Goal: Task Accomplishment & Management: Use online tool/utility

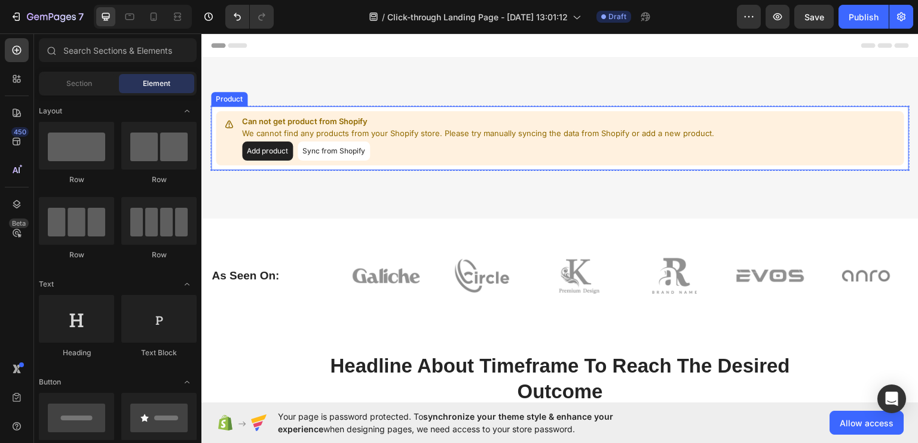
click at [402, 134] on p "We cannot find any products from your Shopify store. Please try manually syncin…" at bounding box center [478, 133] width 472 height 12
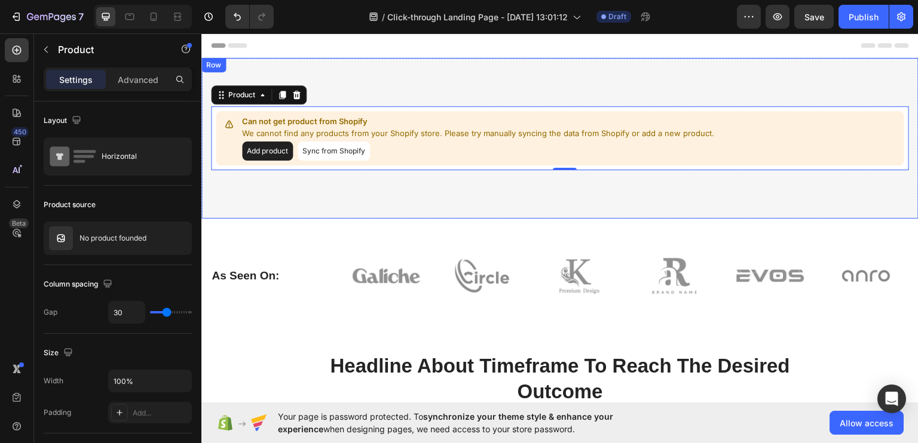
click at [345, 76] on div "Can not get product from Shopify We cannot find any products from your Shopify …" at bounding box center [559, 137] width 717 height 161
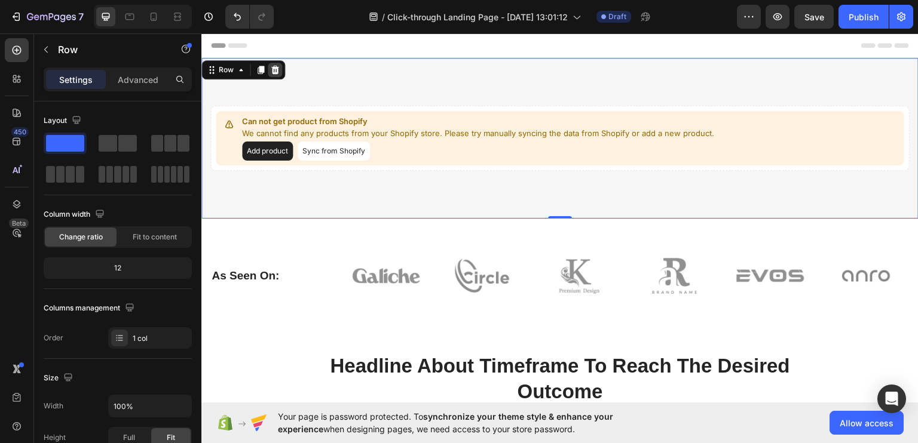
click at [278, 71] on icon at bounding box center [275, 70] width 10 height 10
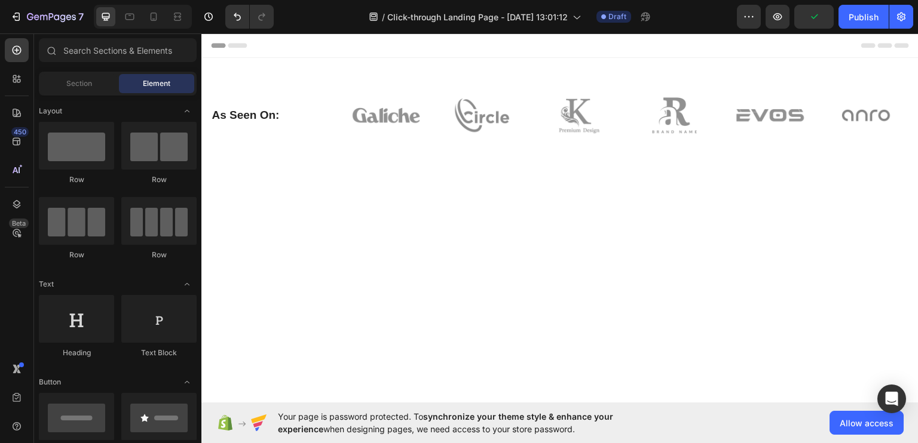
click at [390, 48] on div "Header" at bounding box center [560, 45] width 698 height 24
click at [23, 136] on div "450" at bounding box center [19, 132] width 17 height 10
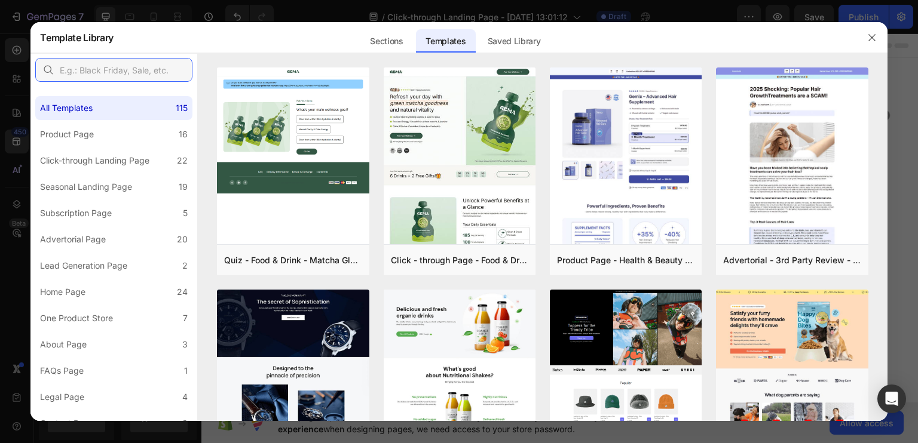
click at [154, 65] on input "text" at bounding box center [113, 70] width 157 height 24
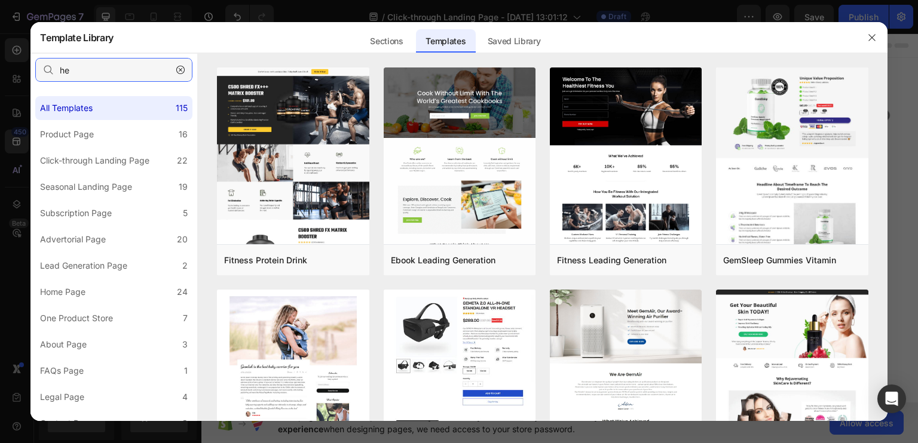
type input "h"
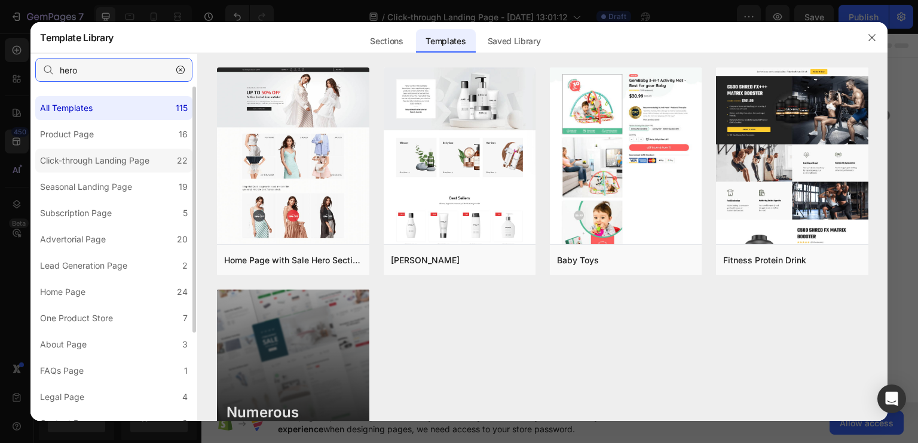
type input "hero"
click at [122, 151] on label "Click-through Landing Page 22" at bounding box center [113, 161] width 157 height 24
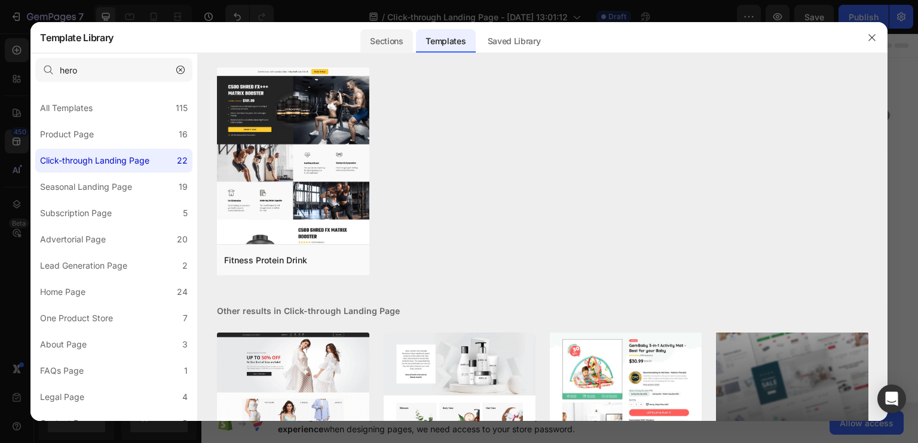
click at [392, 51] on div "Sections" at bounding box center [386, 37] width 54 height 31
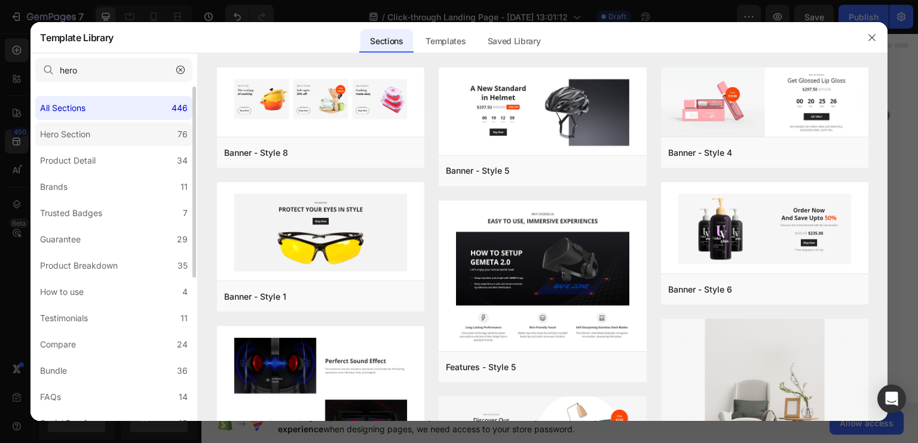
click at [124, 136] on label "Hero Section 76" at bounding box center [113, 134] width 157 height 24
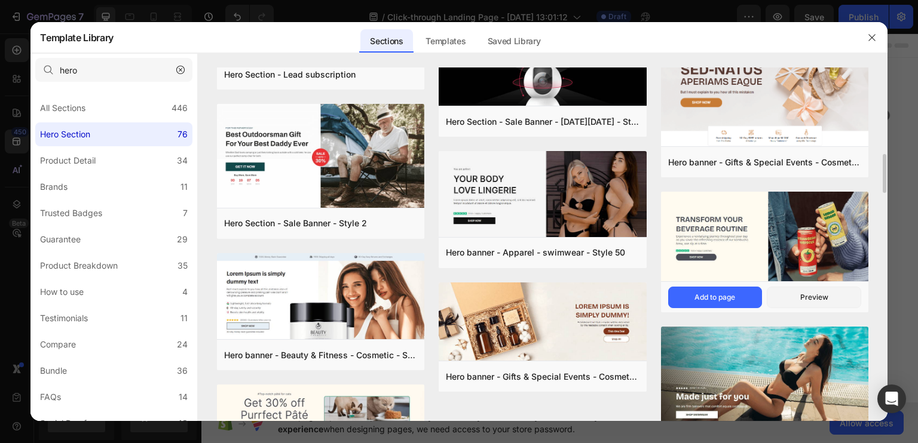
scroll to position [1153, 0]
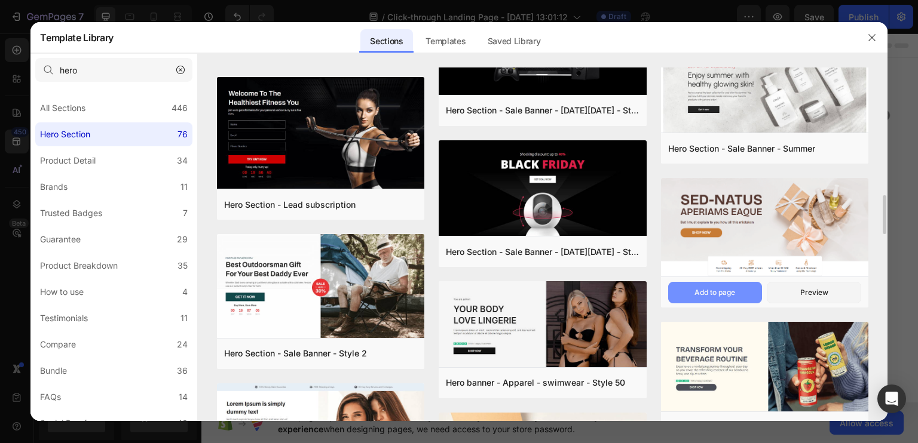
click at [746, 290] on button "Add to page" at bounding box center [715, 293] width 94 height 22
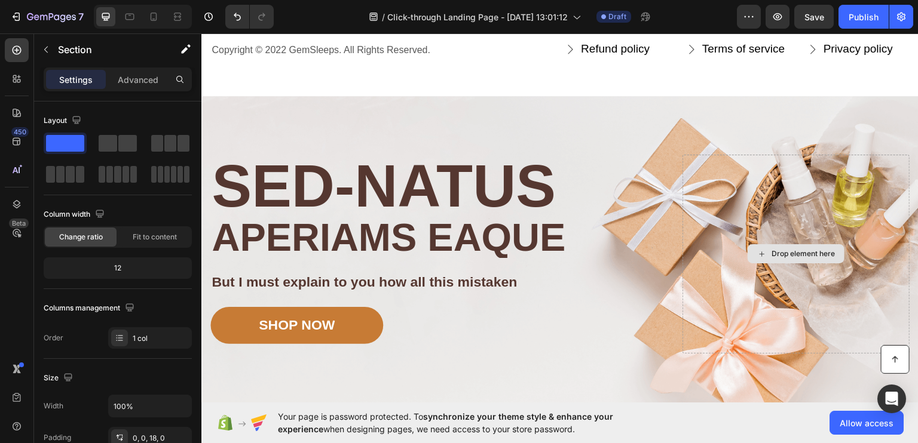
scroll to position [3777, 0]
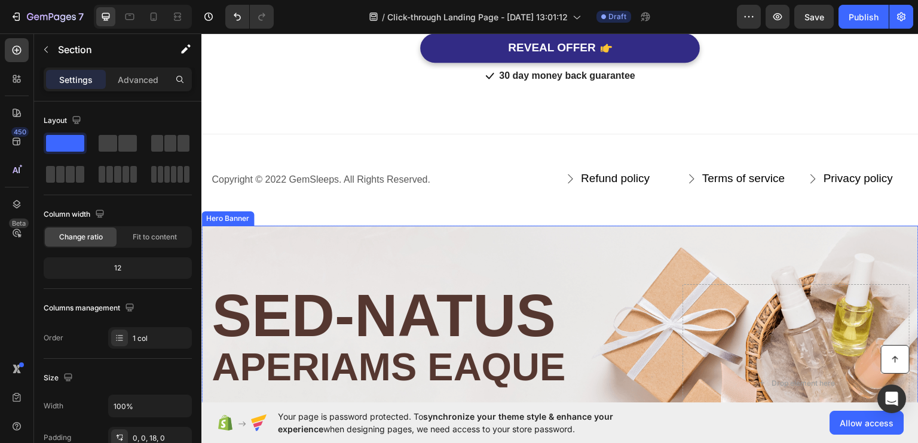
click at [524, 246] on div "Image Image Free shipping Text Block from The States Text Block Advanced List I…" at bounding box center [559, 397] width 717 height 344
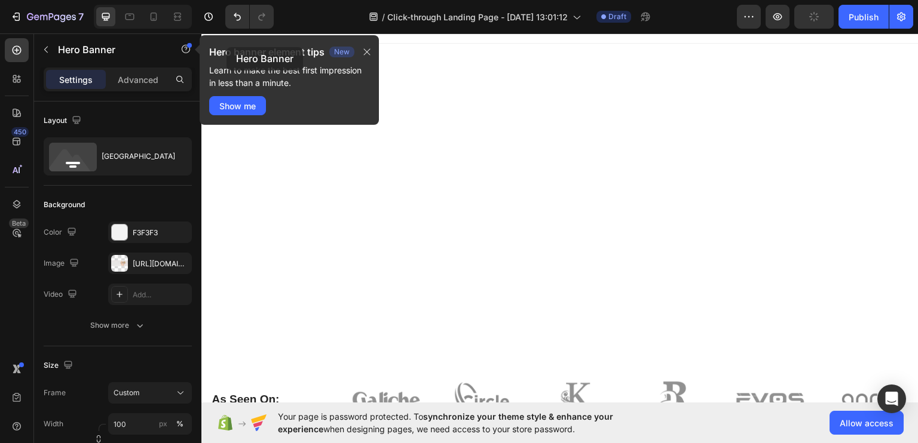
scroll to position [0, 0]
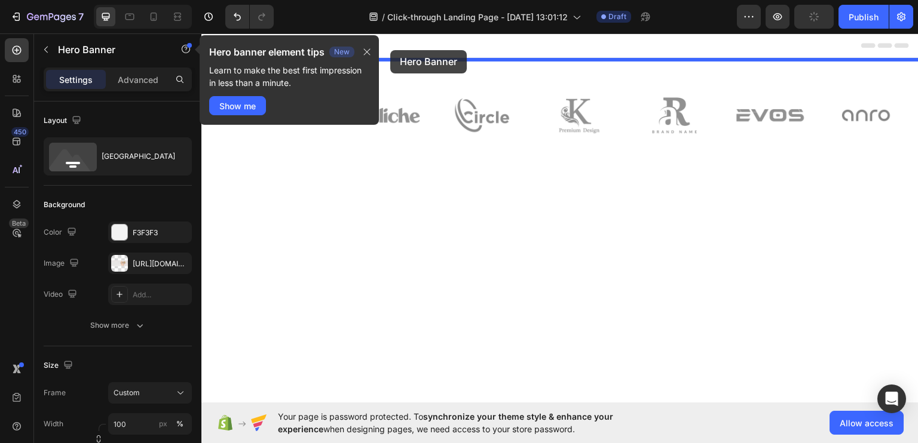
drag, startPoint x: 210, startPoint y: 212, endPoint x: 390, endPoint y: 50, distance: 242.4
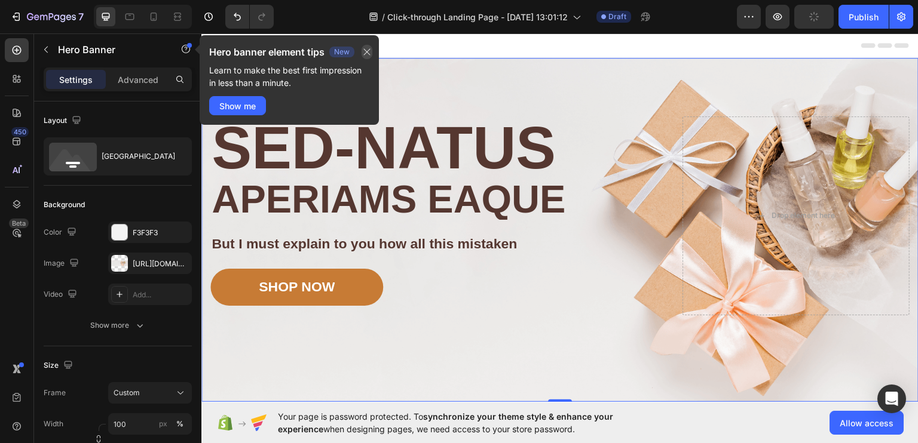
click at [370, 52] on icon "button" at bounding box center [367, 52] width 10 height 10
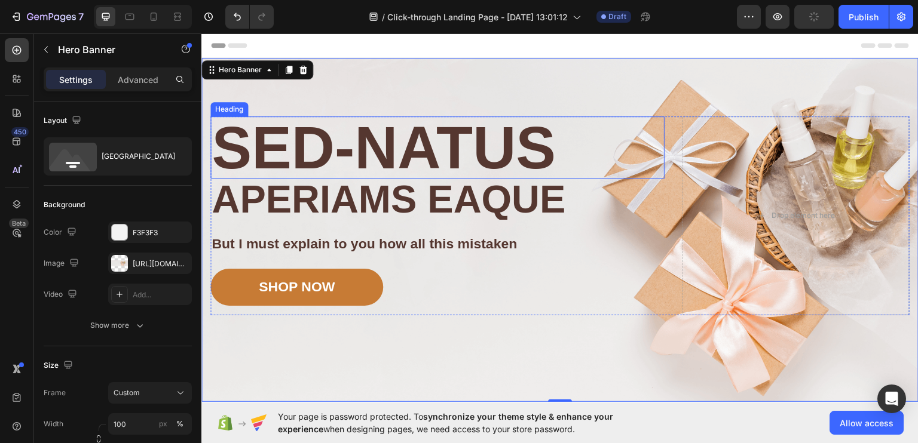
click at [446, 140] on h2 "Sed-natus" at bounding box center [437, 147] width 454 height 62
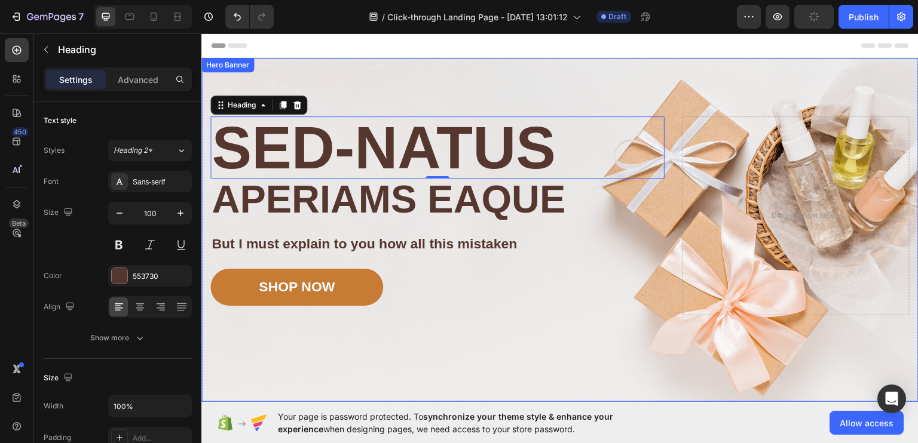
click at [548, 85] on div "Image Image Free shipping Text Block from The States Text Block Advanced List I…" at bounding box center [559, 229] width 717 height 344
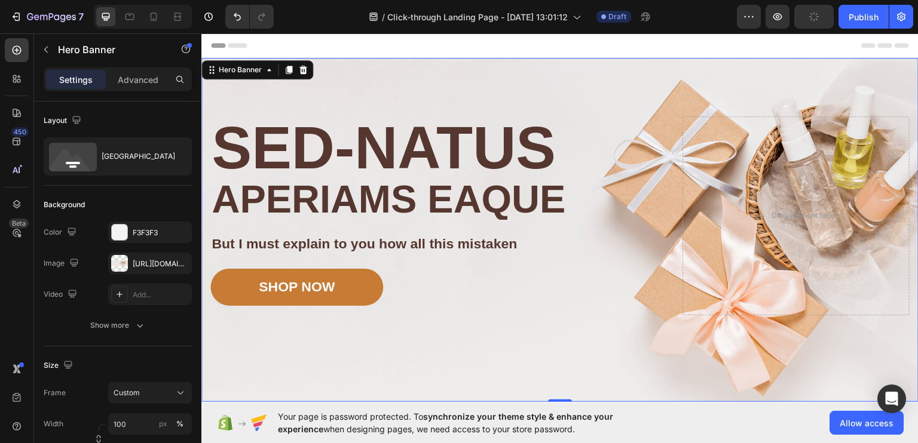
click at [657, 76] on div "Image Image Free shipping Text Block from The States Text Block Advanced List I…" at bounding box center [559, 229] width 717 height 344
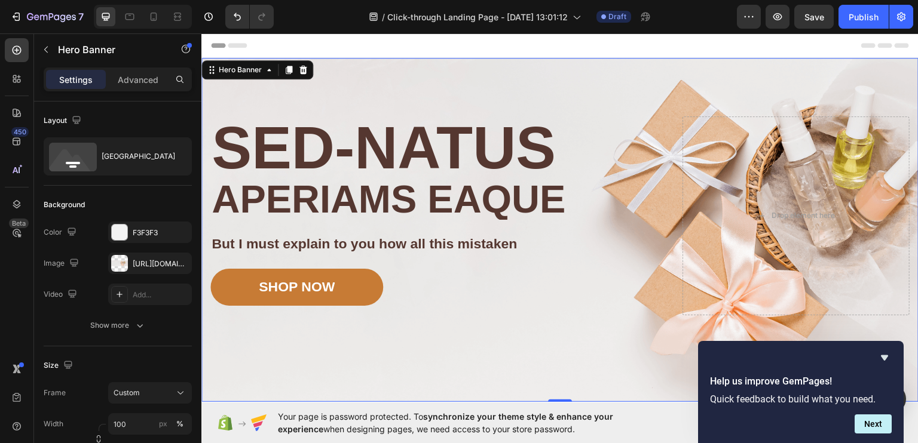
click at [438, 80] on div "Image Image Free shipping Text Block from The States Text Block Advanced List I…" at bounding box center [559, 229] width 717 height 344
click at [439, 98] on div "Image Image Free shipping Text Block from The States Text Block Advanced List I…" at bounding box center [559, 229] width 717 height 344
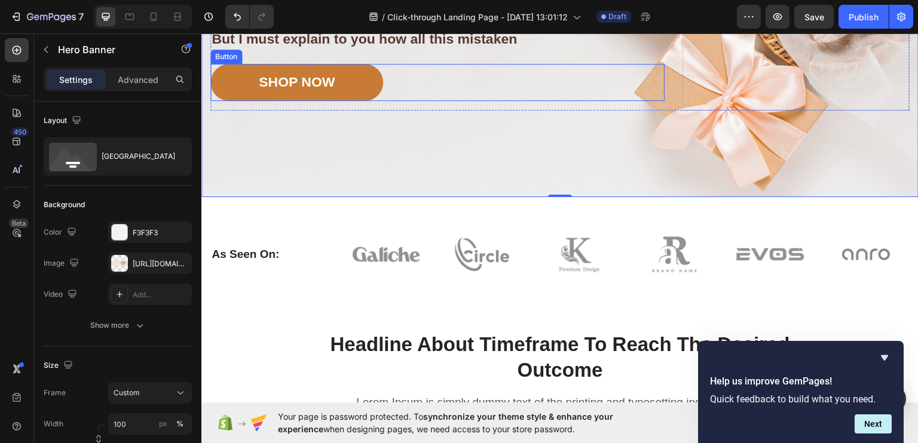
scroll to position [199, 0]
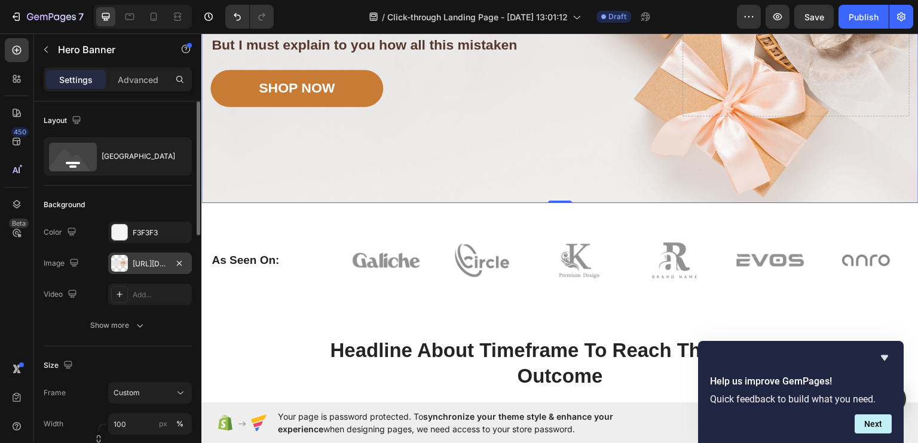
click at [124, 262] on div at bounding box center [119, 263] width 17 height 17
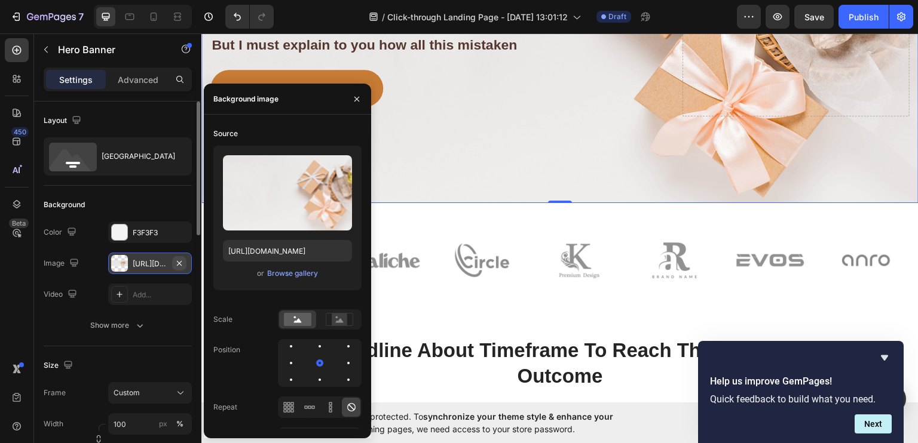
click at [179, 263] on icon "button" at bounding box center [179, 262] width 5 height 5
type input "Auto"
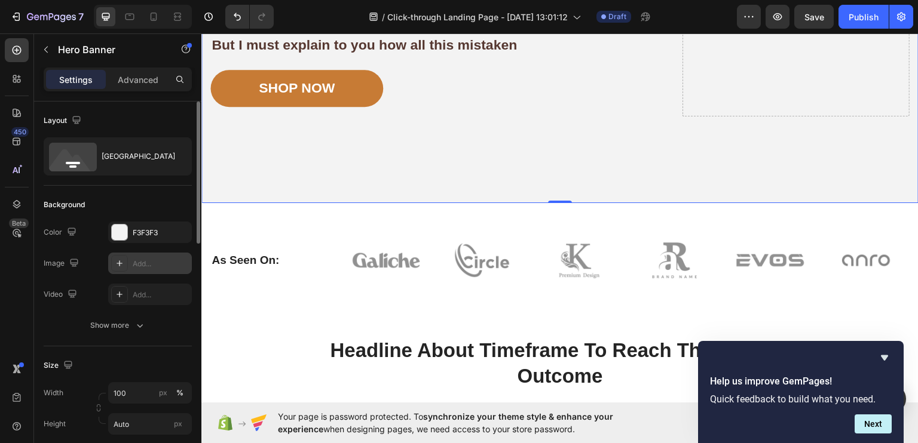
click at [117, 262] on icon at bounding box center [120, 264] width 10 height 10
type input "[URL][DOMAIN_NAME]"
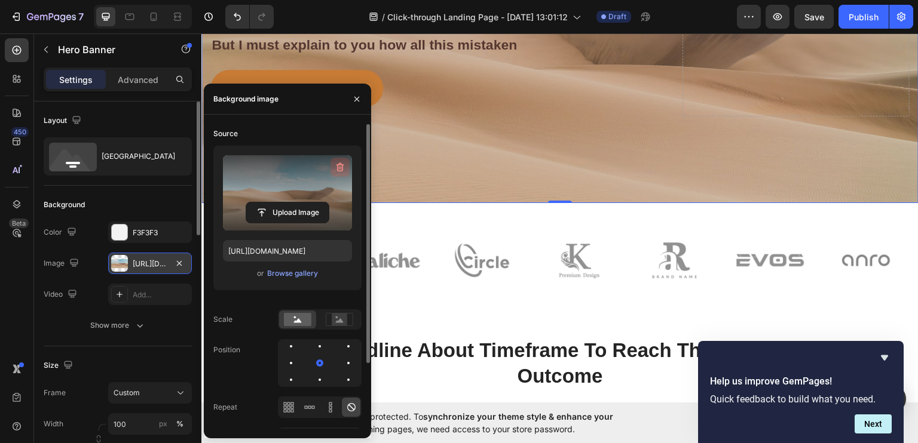
click at [336, 162] on icon "button" at bounding box center [340, 167] width 12 height 12
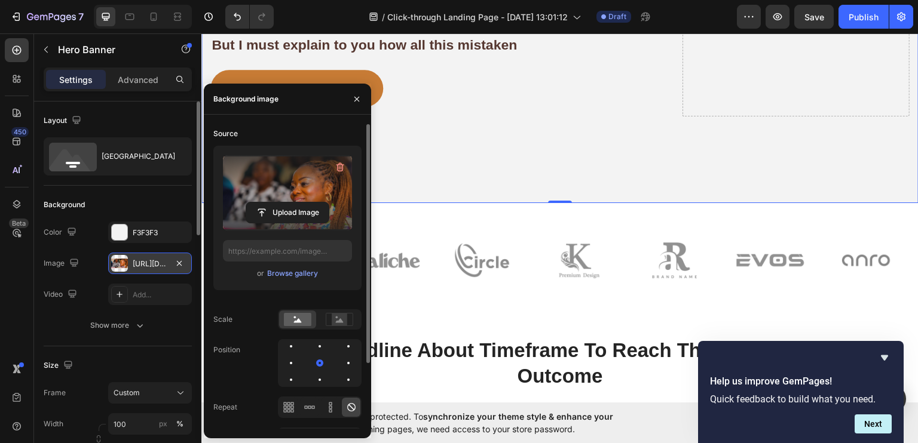
type input "[URL][DOMAIN_NAME]"
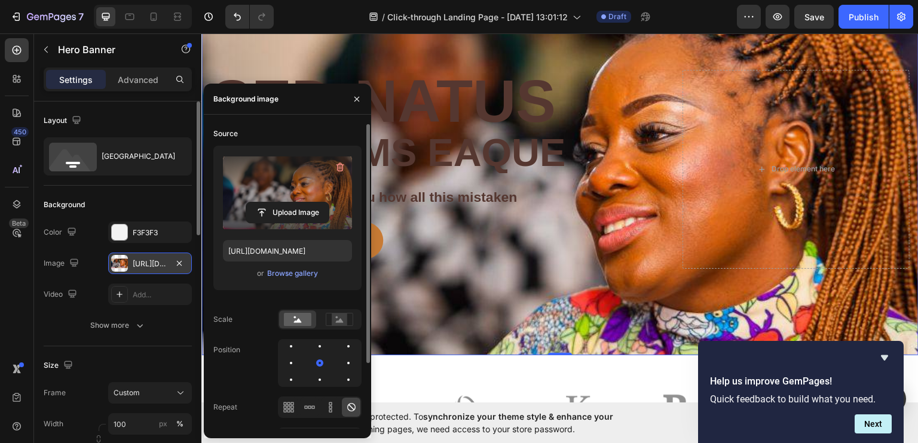
scroll to position [50, 0]
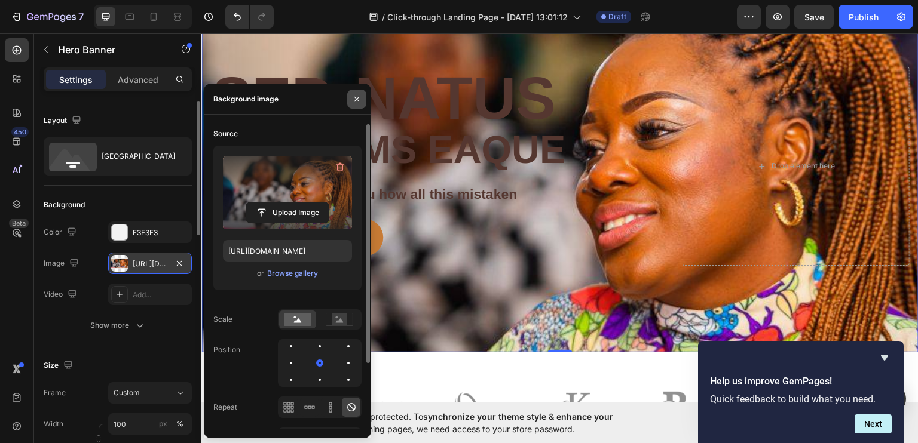
click at [352, 97] on icon "button" at bounding box center [357, 99] width 10 height 10
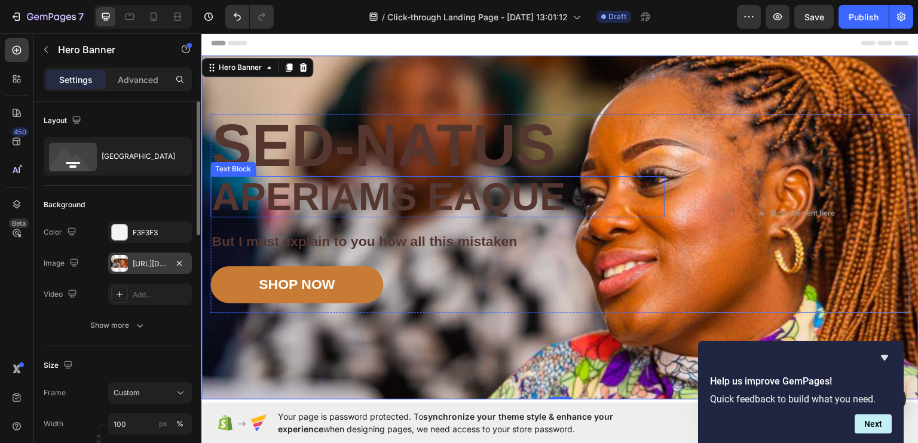
scroll to position [0, 0]
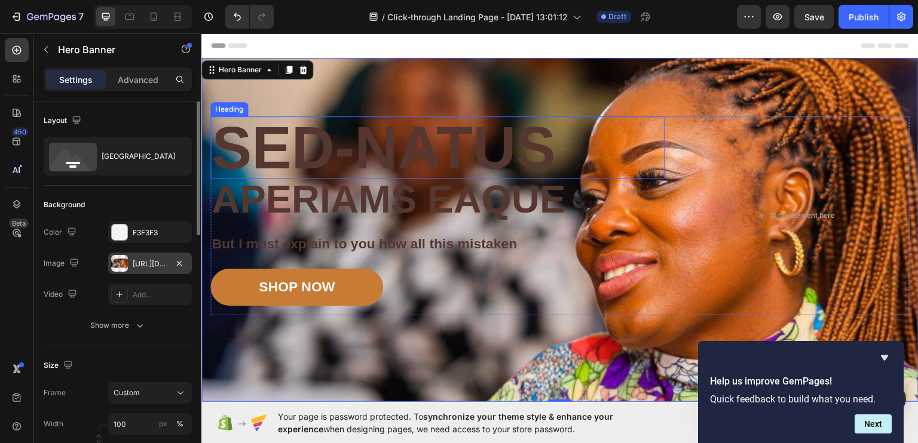
click at [440, 133] on h2 "Sed-natus" at bounding box center [437, 147] width 454 height 62
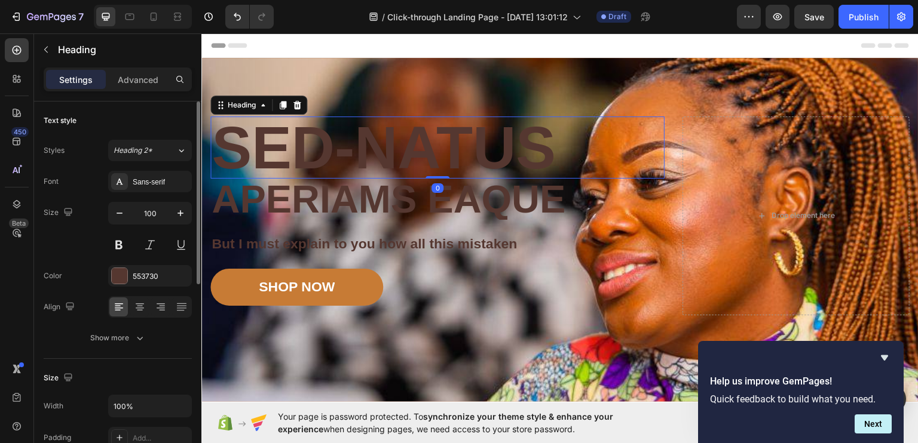
click at [440, 133] on h2 "Sed-natus" at bounding box center [437, 147] width 454 height 62
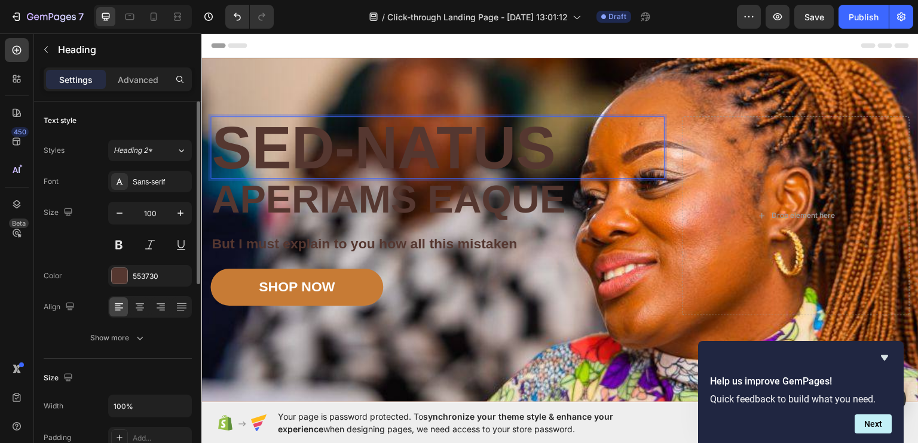
click at [440, 133] on p "Sed-natus" at bounding box center [438, 147] width 452 height 60
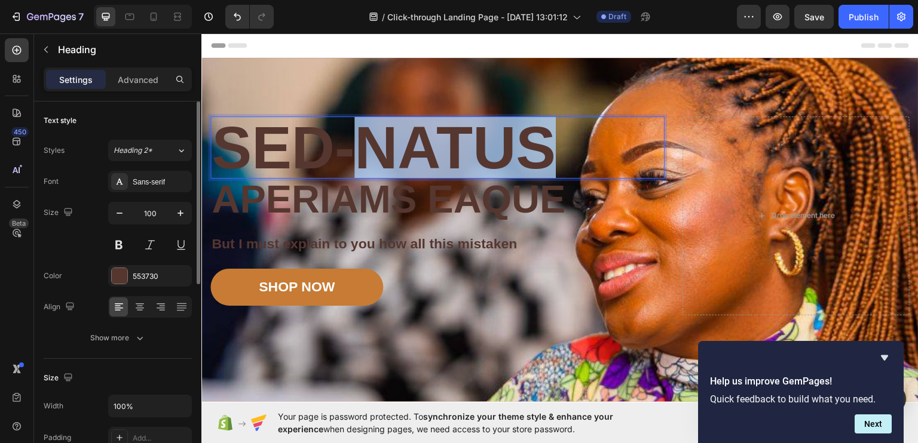
click at [440, 133] on p "Sed-natus" at bounding box center [438, 147] width 452 height 60
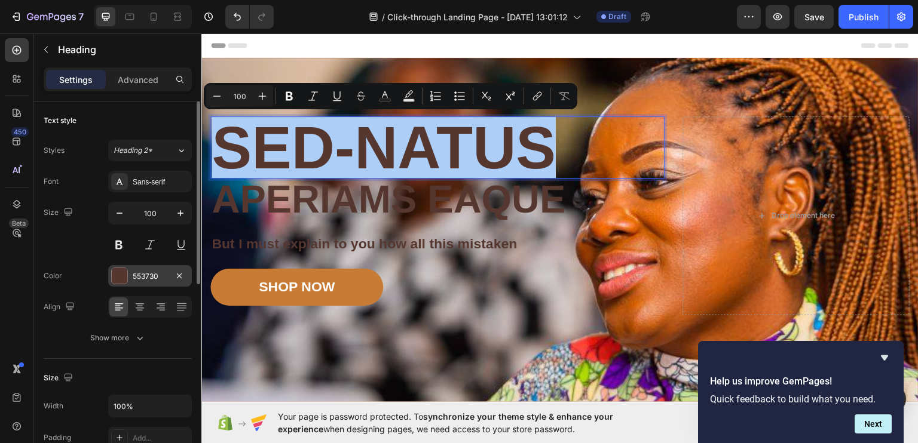
click at [123, 273] on div at bounding box center [120, 276] width 16 height 16
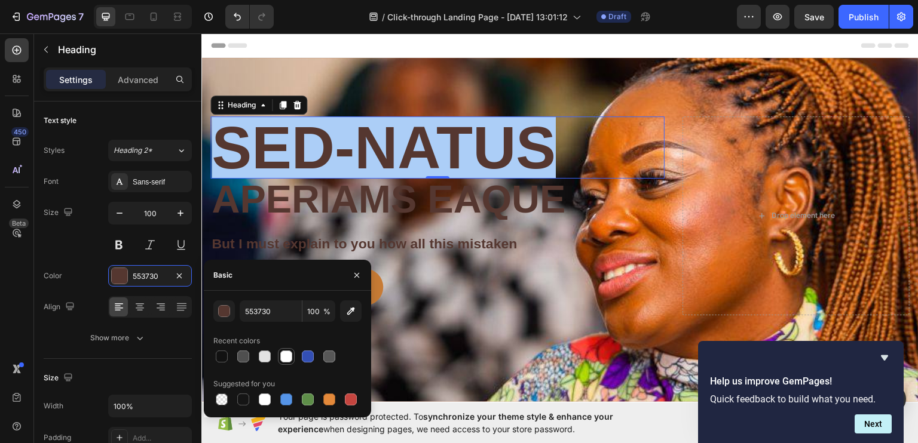
click at [285, 355] on div at bounding box center [286, 357] width 12 height 12
type input "FFFFFF"
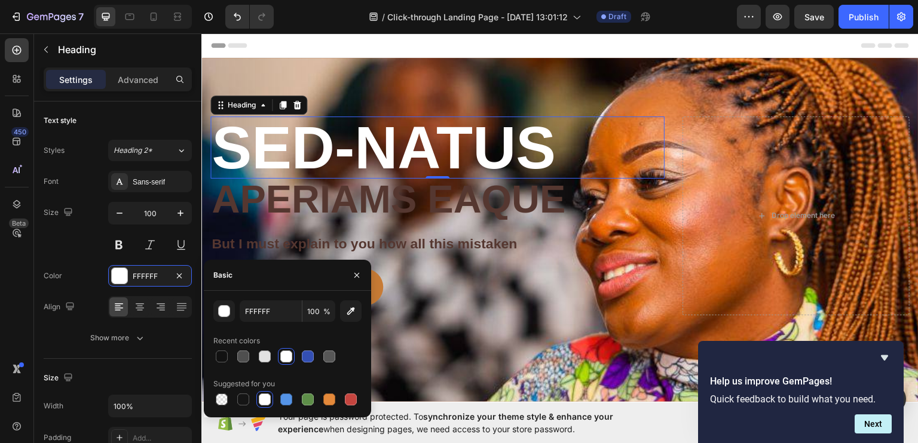
click at [385, 151] on p "Sed-natus" at bounding box center [438, 147] width 452 height 60
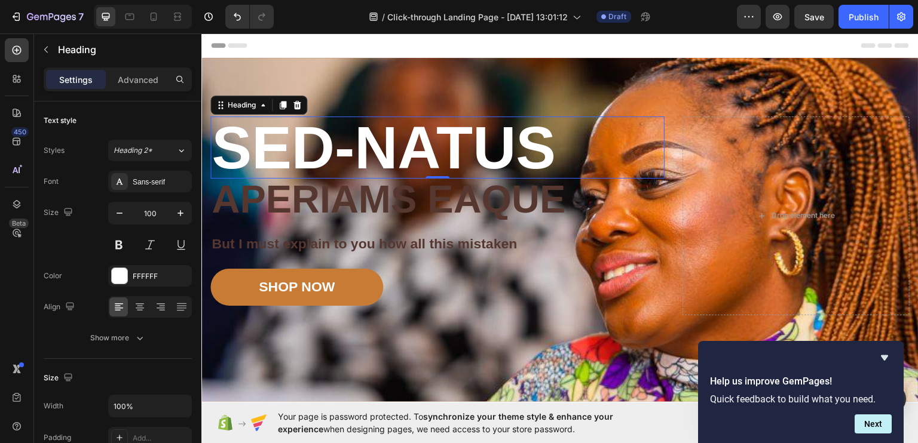
click at [385, 151] on p "Sed-natus" at bounding box center [438, 147] width 452 height 60
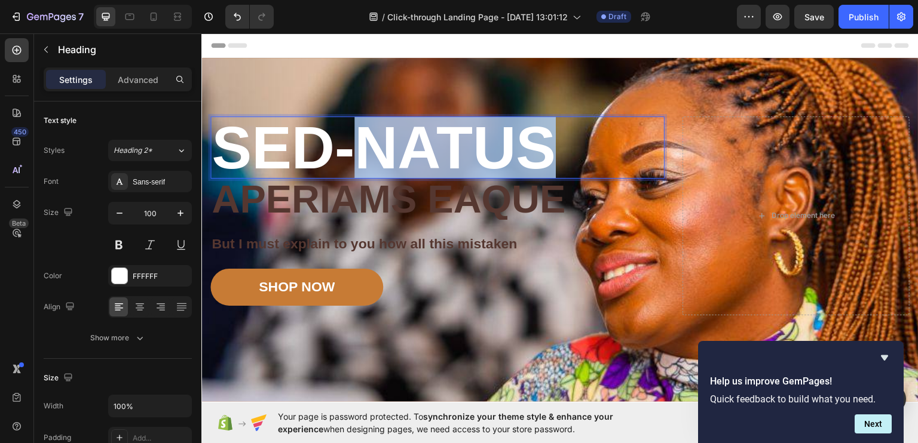
click at [385, 151] on p "Sed-natus" at bounding box center [438, 147] width 452 height 60
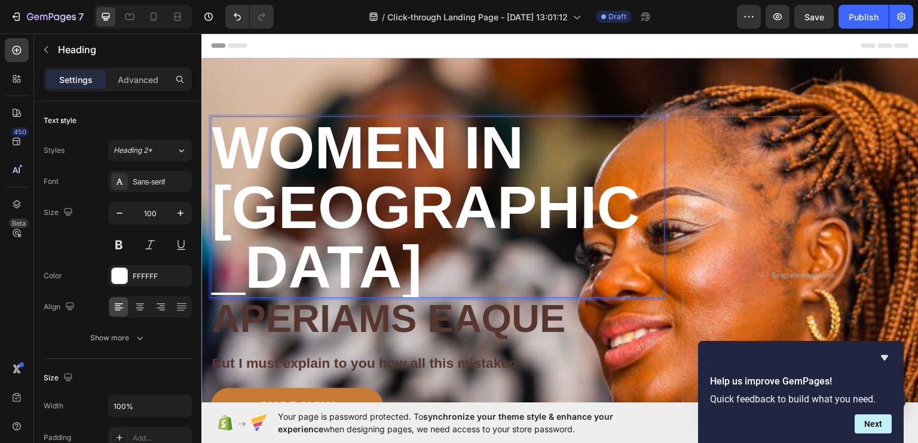
scroll to position [2, 0]
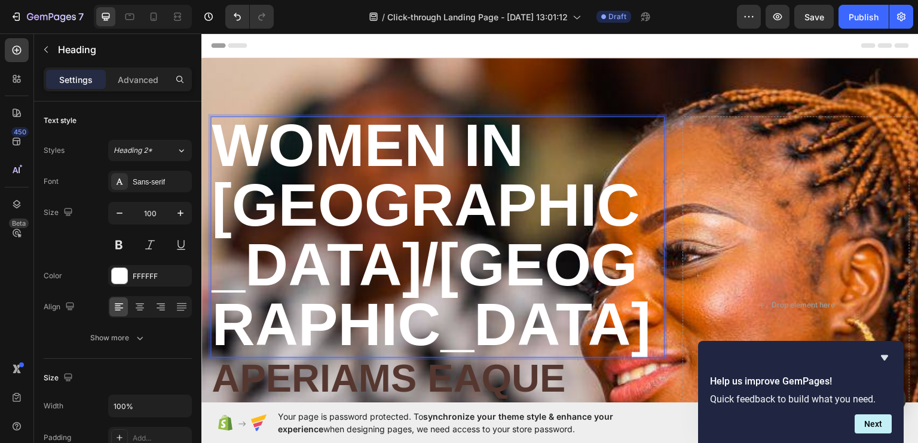
click at [429, 140] on p "women in [GEOGRAPHIC_DATA]/[GEOGRAPHIC_DATA]" at bounding box center [438, 234] width 452 height 239
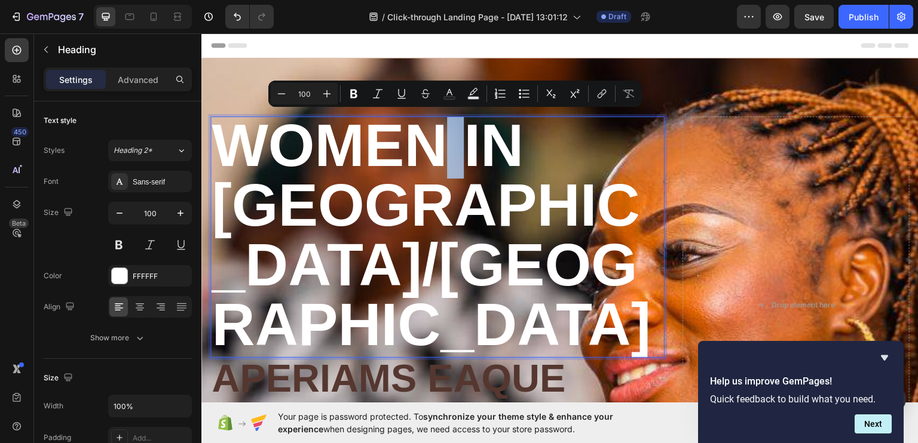
click at [429, 140] on p "women in [GEOGRAPHIC_DATA]/[GEOGRAPHIC_DATA]" at bounding box center [438, 234] width 452 height 239
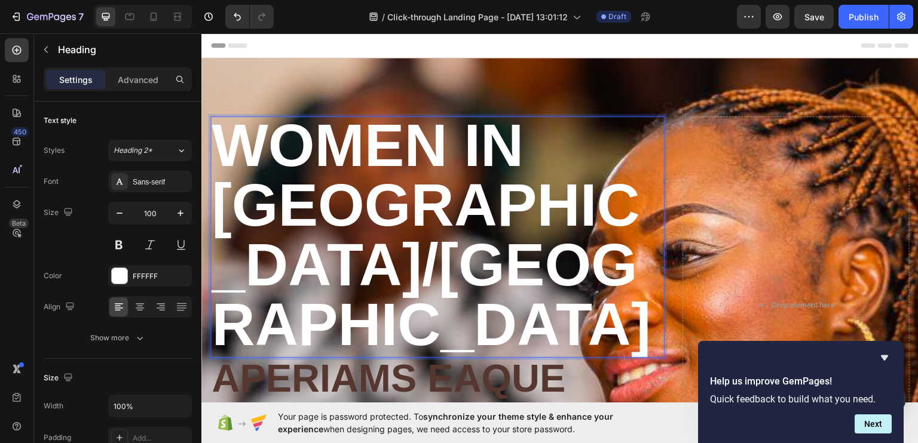
click at [429, 140] on p "women in [GEOGRAPHIC_DATA]/[GEOGRAPHIC_DATA]" at bounding box center [438, 234] width 452 height 239
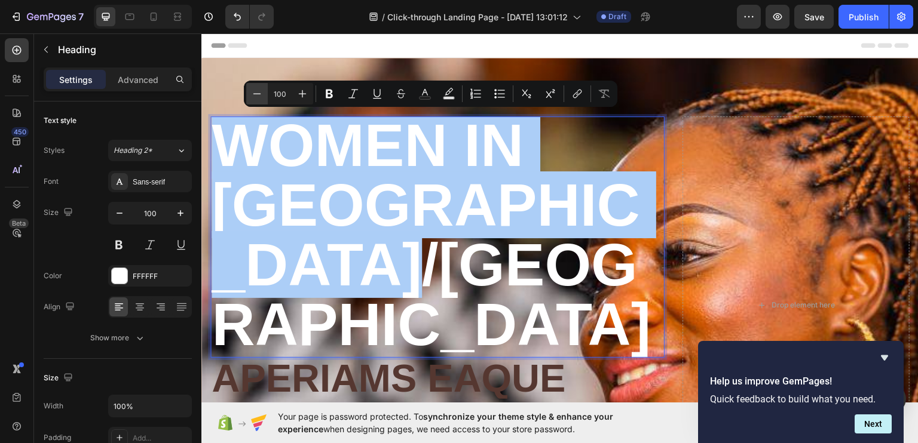
click at [256, 90] on icon "Editor contextual toolbar" at bounding box center [257, 94] width 12 height 12
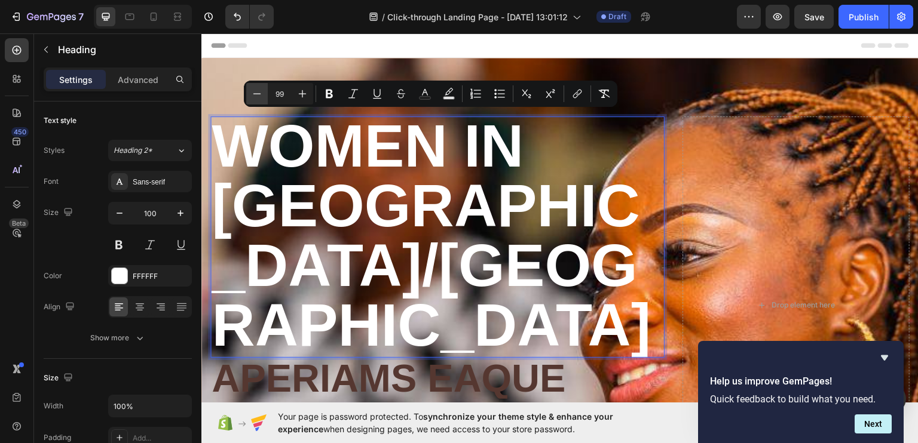
click at [256, 90] on icon "Editor contextual toolbar" at bounding box center [257, 94] width 12 height 12
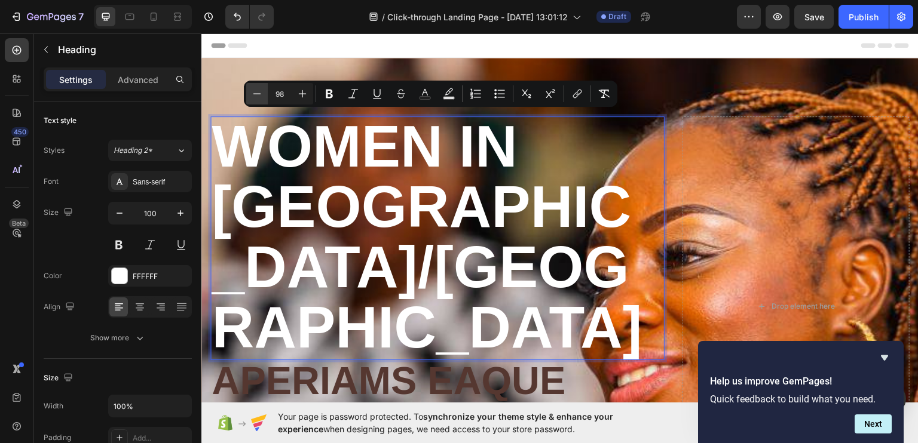
click at [256, 90] on icon "Editor contextual toolbar" at bounding box center [257, 94] width 12 height 12
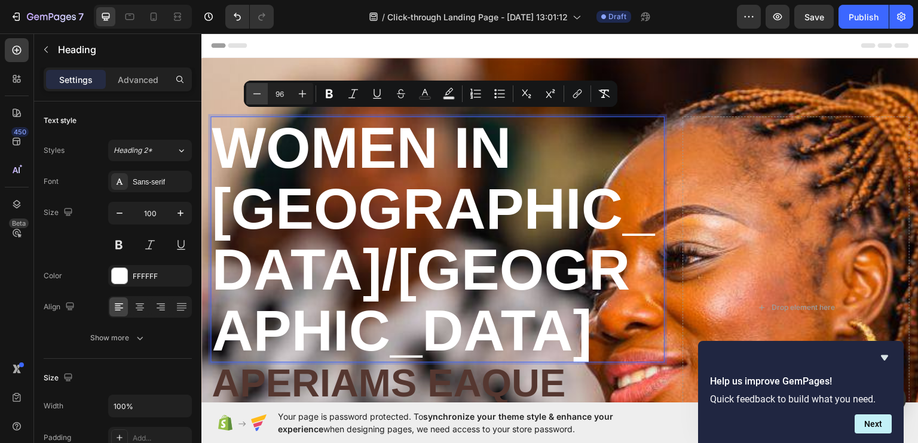
click at [256, 90] on icon "Editor contextual toolbar" at bounding box center [257, 94] width 12 height 12
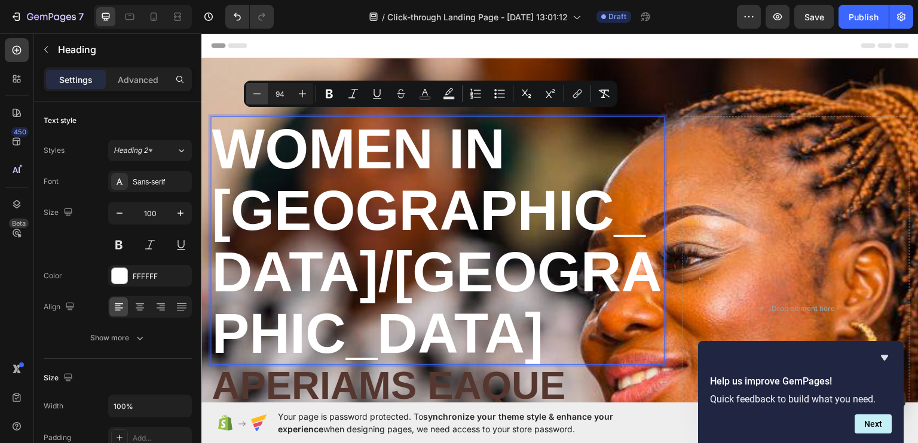
click at [256, 90] on icon "Editor contextual toolbar" at bounding box center [257, 94] width 12 height 12
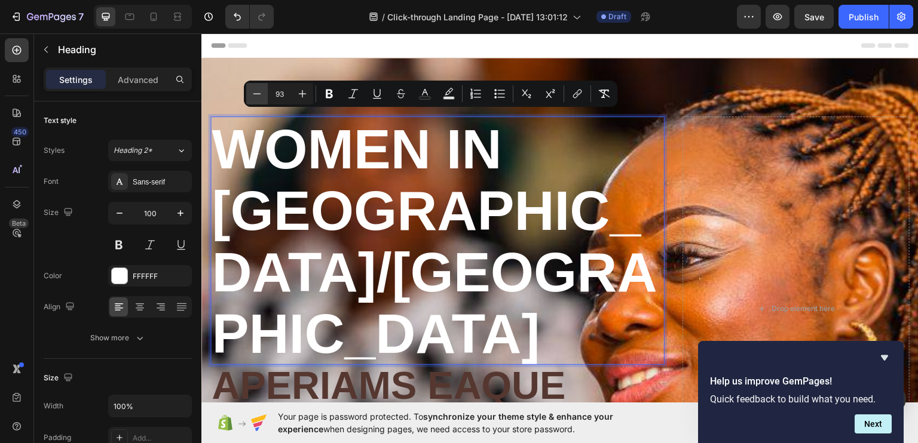
click at [256, 90] on icon "Editor contextual toolbar" at bounding box center [257, 94] width 12 height 12
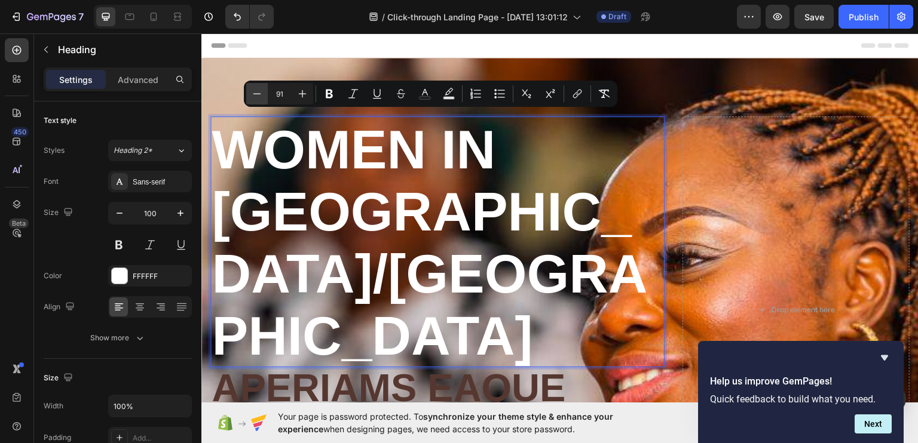
click at [256, 90] on icon "Editor contextual toolbar" at bounding box center [257, 94] width 12 height 12
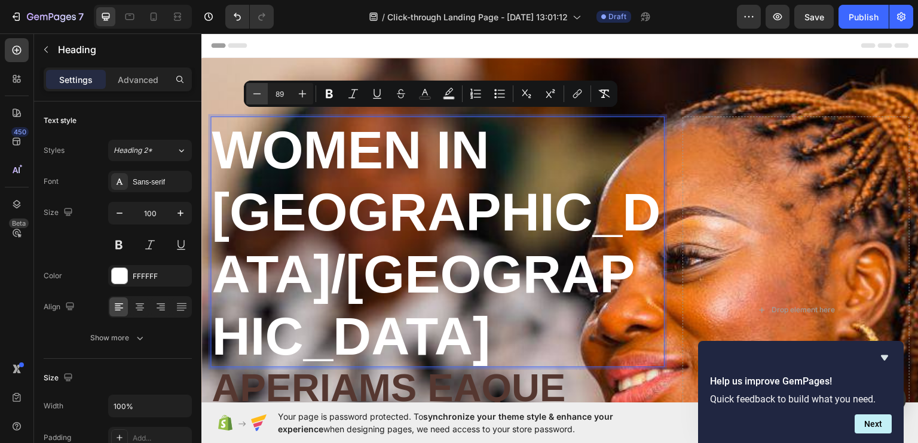
click at [256, 90] on icon "Editor contextual toolbar" at bounding box center [257, 94] width 12 height 12
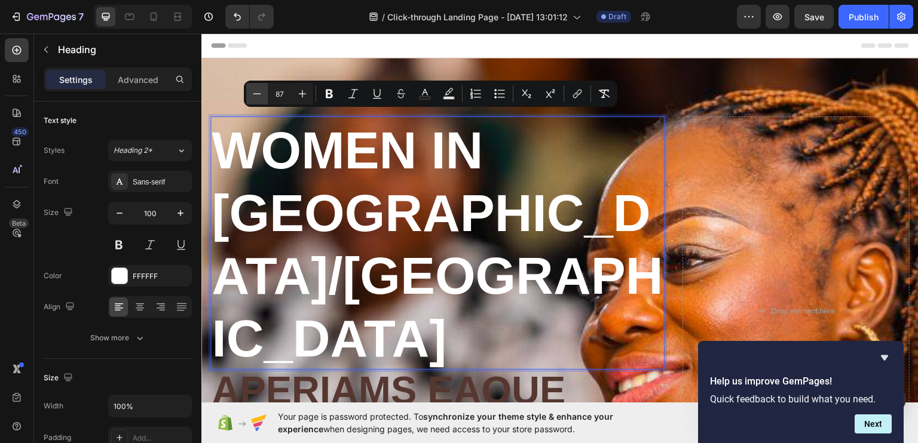
click at [256, 90] on icon "Editor contextual toolbar" at bounding box center [257, 94] width 12 height 12
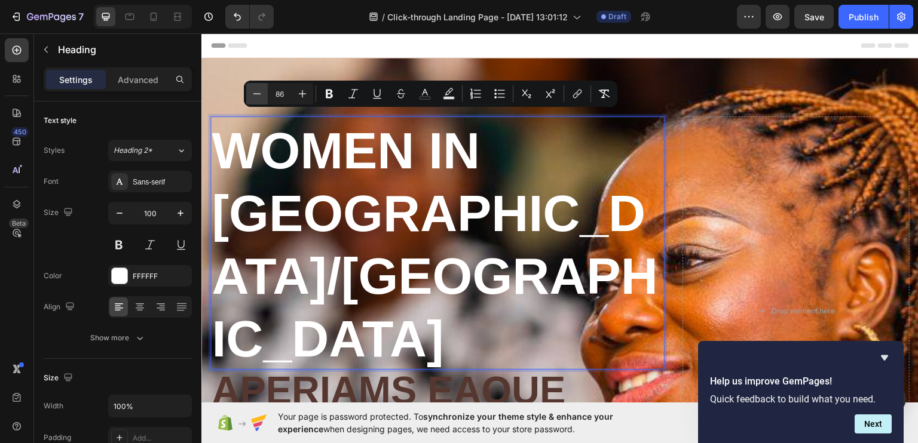
click at [256, 90] on icon "Editor contextual toolbar" at bounding box center [257, 94] width 12 height 12
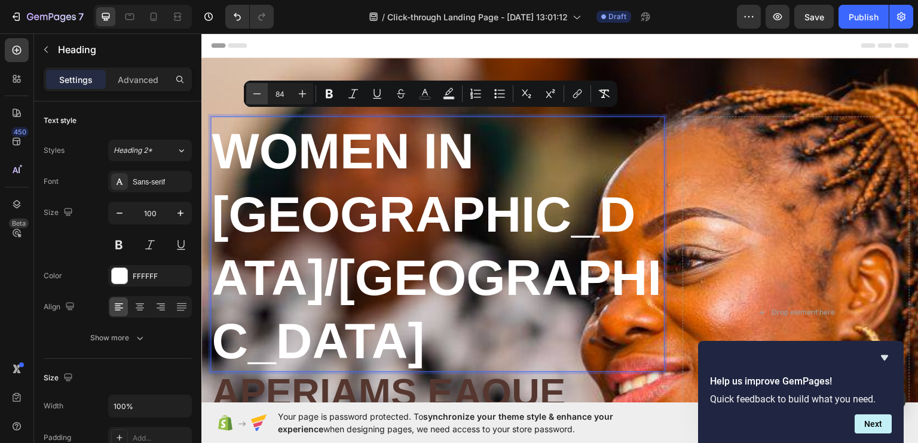
click at [256, 90] on icon "Editor contextual toolbar" at bounding box center [257, 94] width 12 height 12
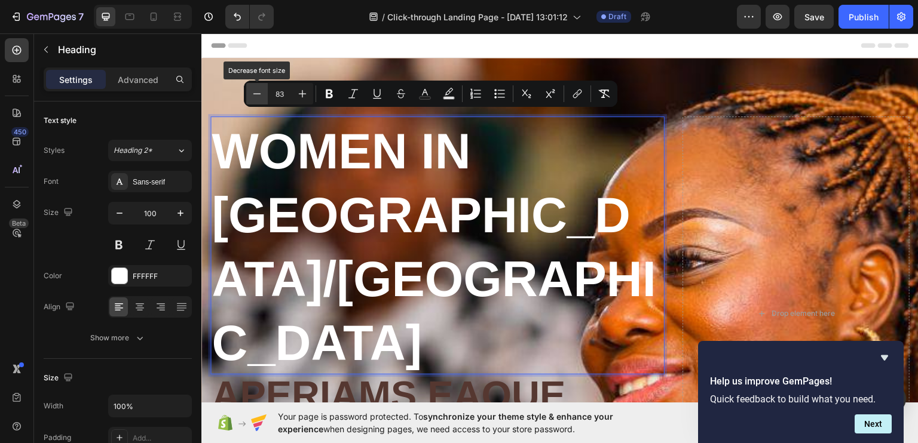
click at [256, 90] on icon "Editor contextual toolbar" at bounding box center [257, 94] width 12 height 12
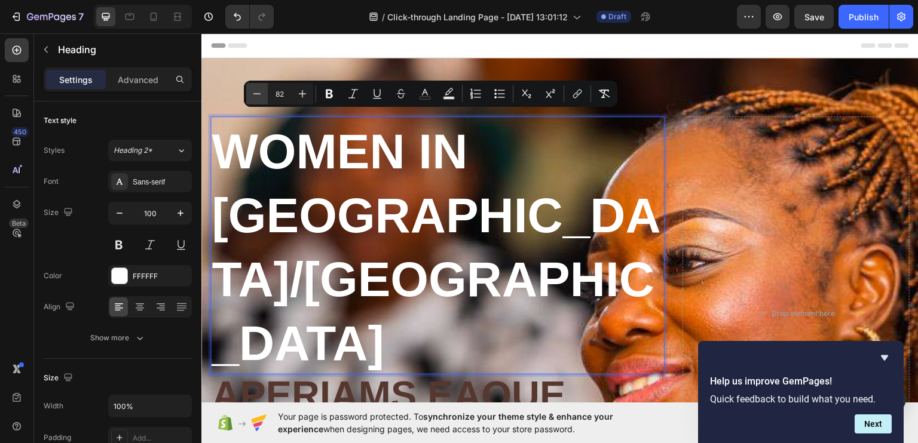
click at [251, 91] on icon "Editor contextual toolbar" at bounding box center [257, 94] width 12 height 12
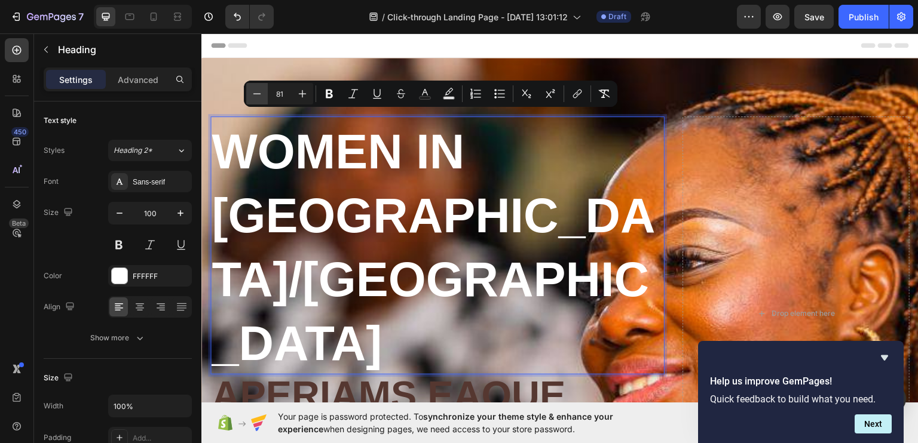
click at [251, 91] on icon "Editor contextual toolbar" at bounding box center [257, 94] width 12 height 12
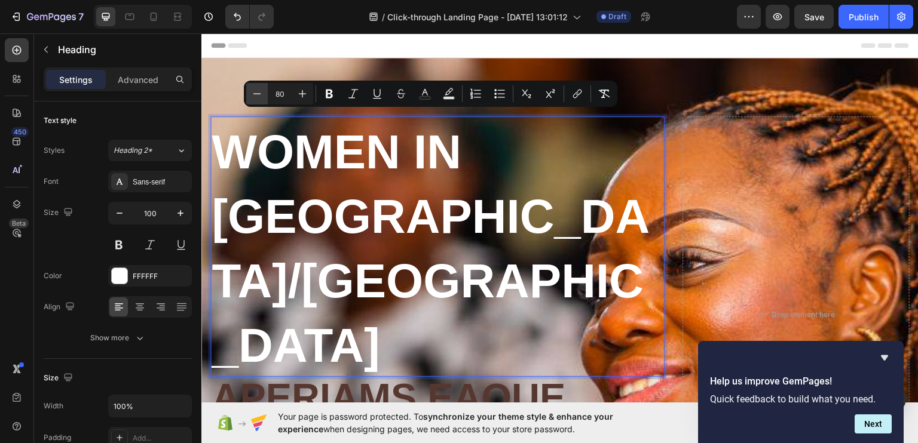
click at [251, 91] on icon "Editor contextual toolbar" at bounding box center [257, 94] width 12 height 12
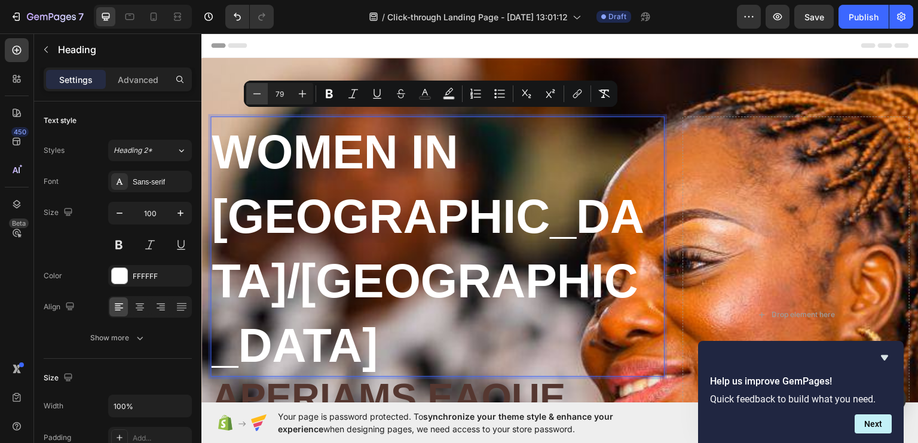
click at [251, 91] on icon "Editor contextual toolbar" at bounding box center [257, 94] width 12 height 12
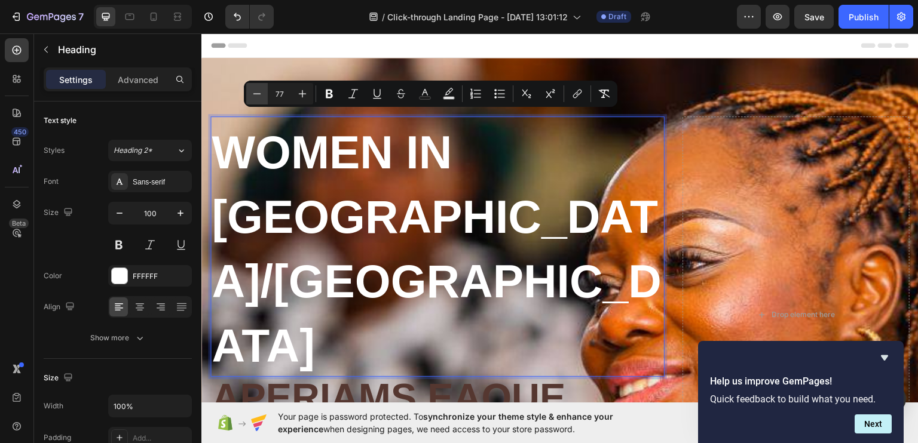
click at [251, 91] on icon "Editor contextual toolbar" at bounding box center [257, 94] width 12 height 12
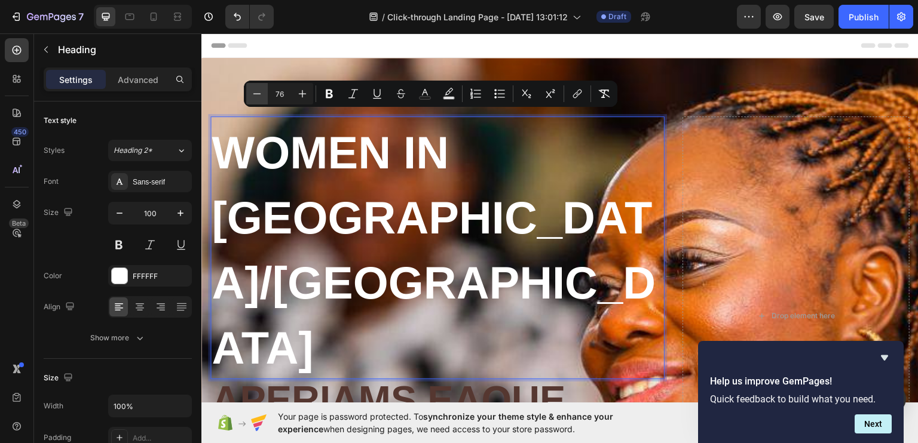
click at [251, 91] on icon "Editor contextual toolbar" at bounding box center [257, 94] width 12 height 12
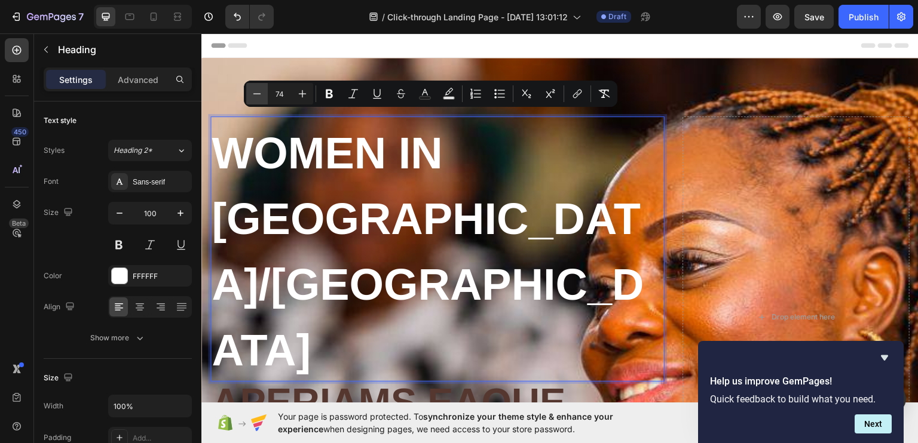
click at [251, 91] on icon "Editor contextual toolbar" at bounding box center [257, 94] width 12 height 12
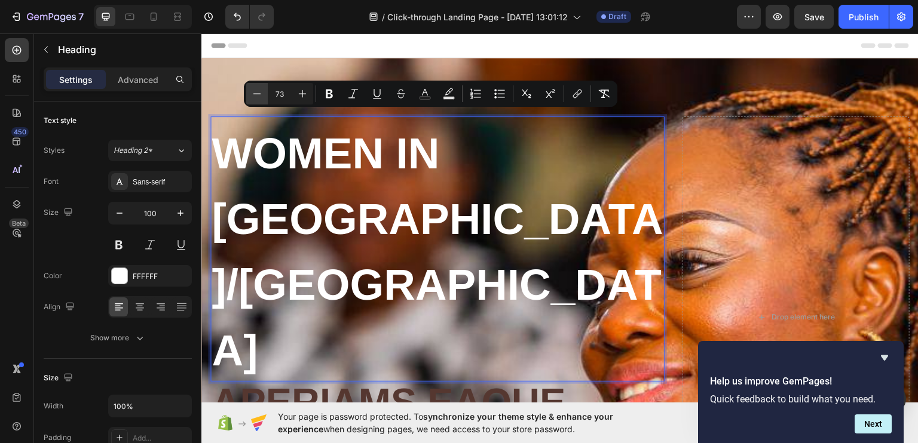
click at [251, 91] on icon "Editor contextual toolbar" at bounding box center [257, 94] width 12 height 12
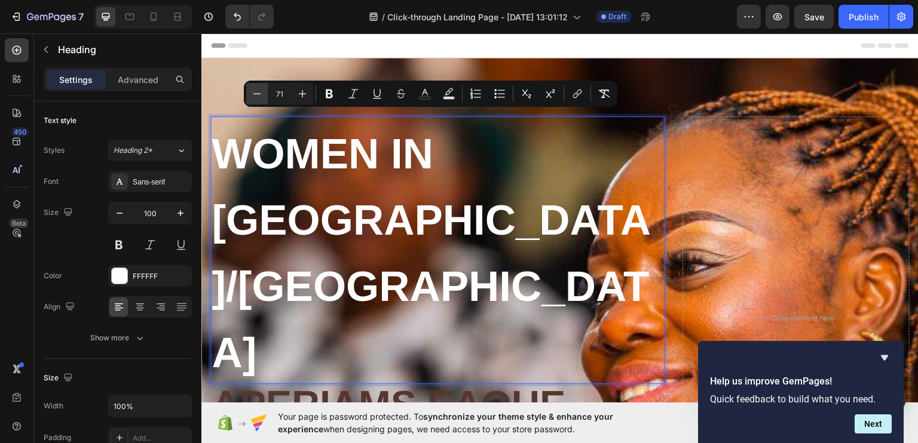
click at [251, 91] on icon "Editor contextual toolbar" at bounding box center [257, 94] width 12 height 12
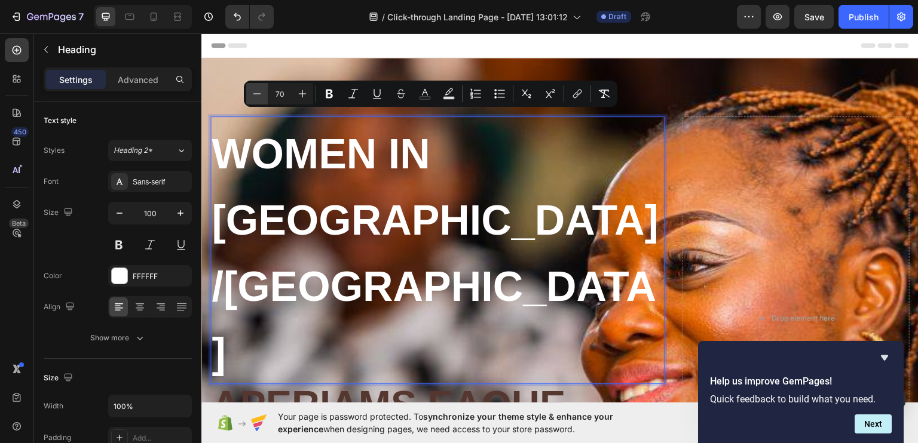
click at [251, 91] on icon "Editor contextual toolbar" at bounding box center [257, 94] width 12 height 12
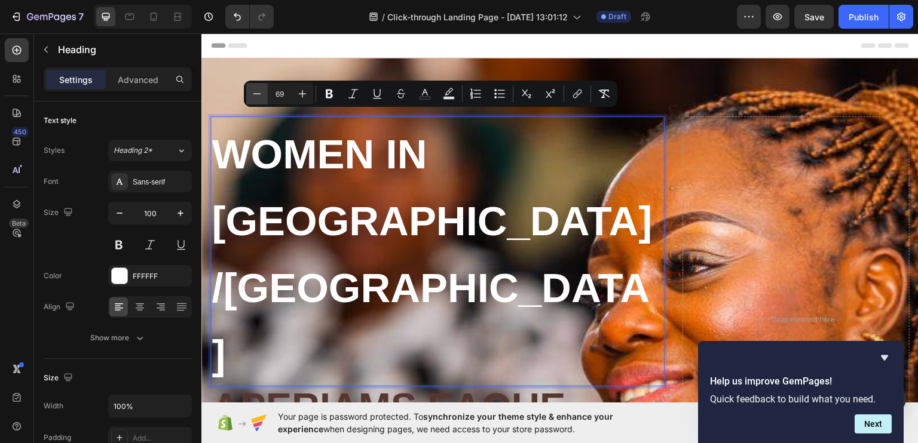
click at [251, 91] on icon "Editor contextual toolbar" at bounding box center [257, 94] width 12 height 12
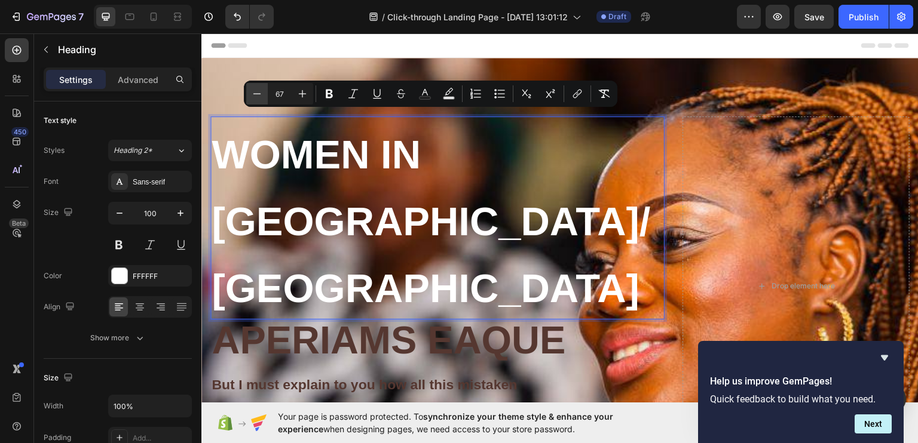
click at [251, 91] on icon "Editor contextual toolbar" at bounding box center [257, 94] width 12 height 12
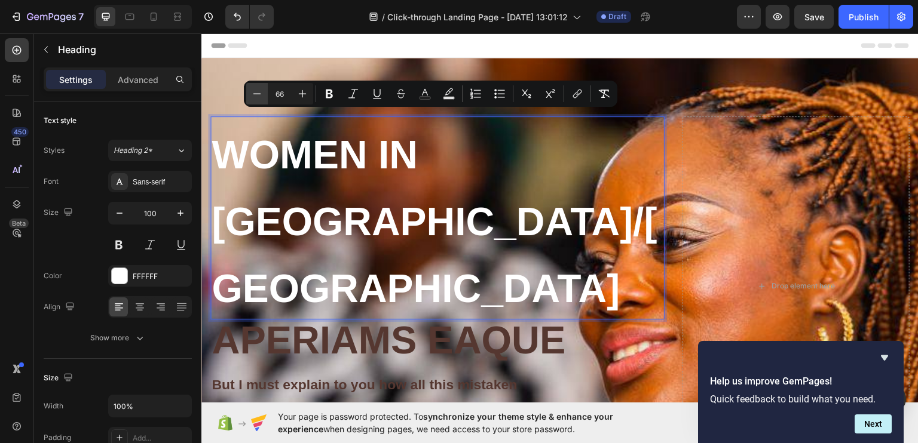
click at [251, 91] on icon "Editor contextual toolbar" at bounding box center [257, 94] width 12 height 12
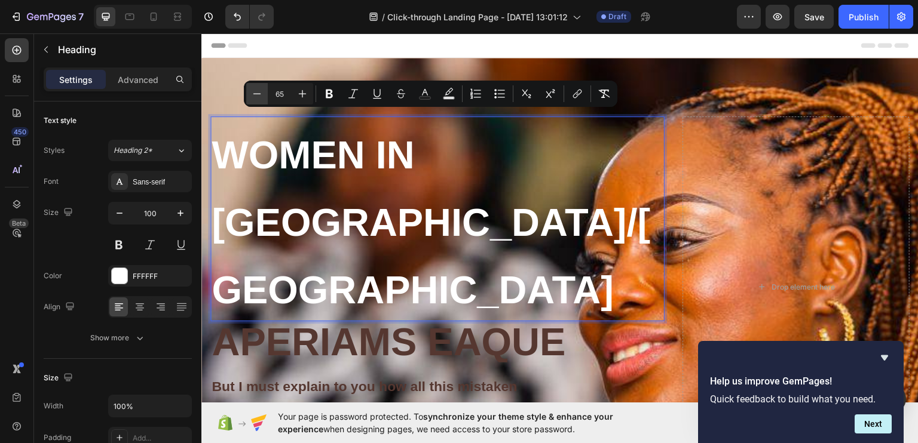
click at [251, 91] on icon "Editor contextual toolbar" at bounding box center [257, 94] width 12 height 12
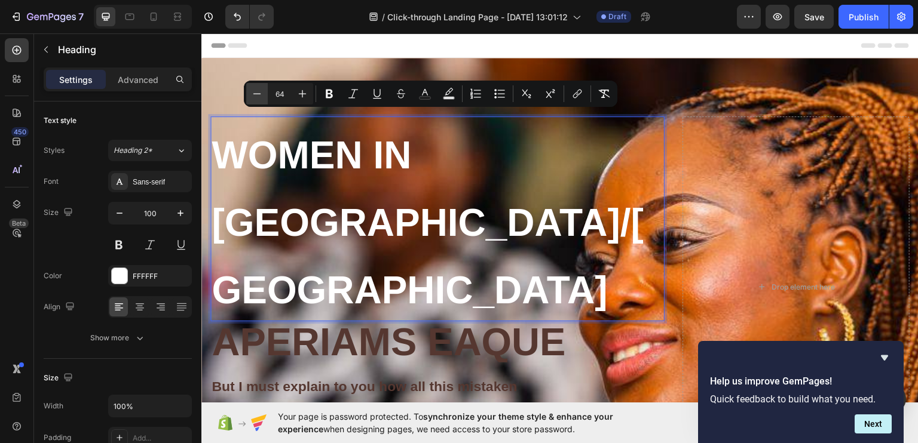
click at [251, 91] on icon "Editor contextual toolbar" at bounding box center [257, 94] width 12 height 12
type input "63"
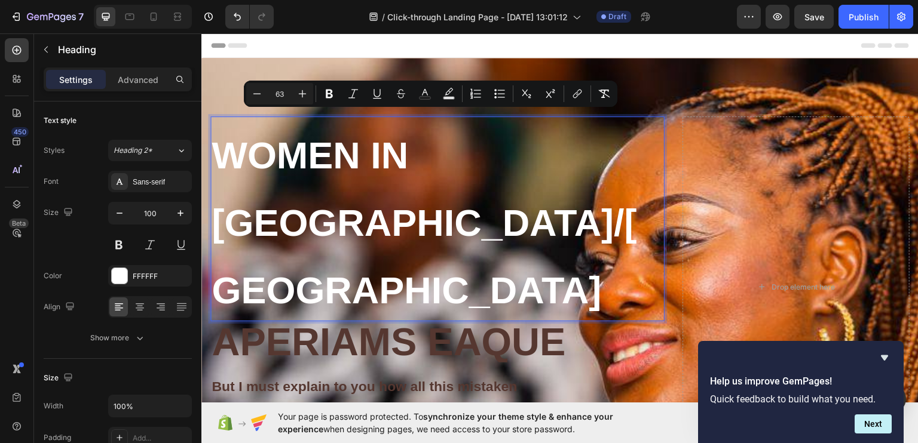
click at [643, 231] on p "women in [GEOGRAPHIC_DATA]/[GEOGRAPHIC_DATA]" at bounding box center [438, 218] width 452 height 203
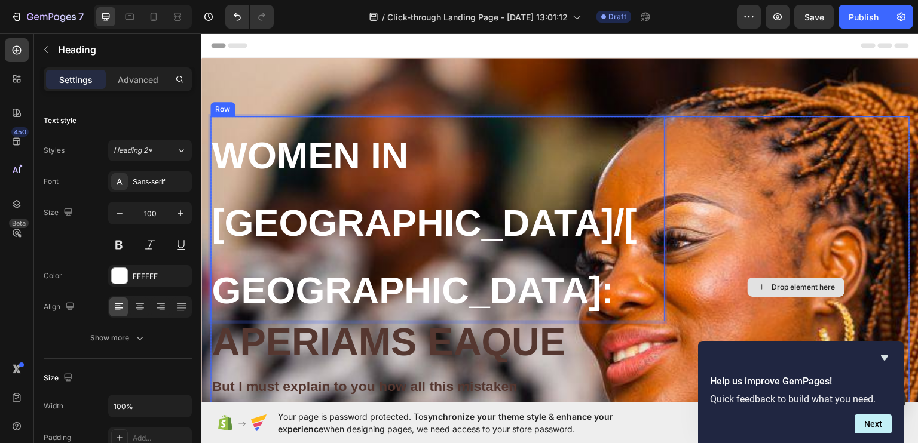
click at [741, 198] on div "Drop element here" at bounding box center [795, 287] width 227 height 342
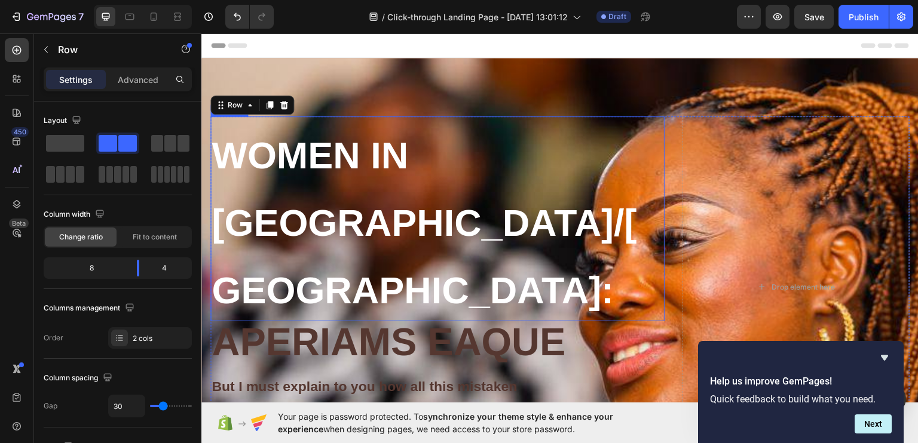
click at [436, 194] on p "⁠⁠⁠⁠⁠⁠⁠ women in [GEOGRAPHIC_DATA]/[GEOGRAPHIC_DATA]:" at bounding box center [438, 218] width 452 height 203
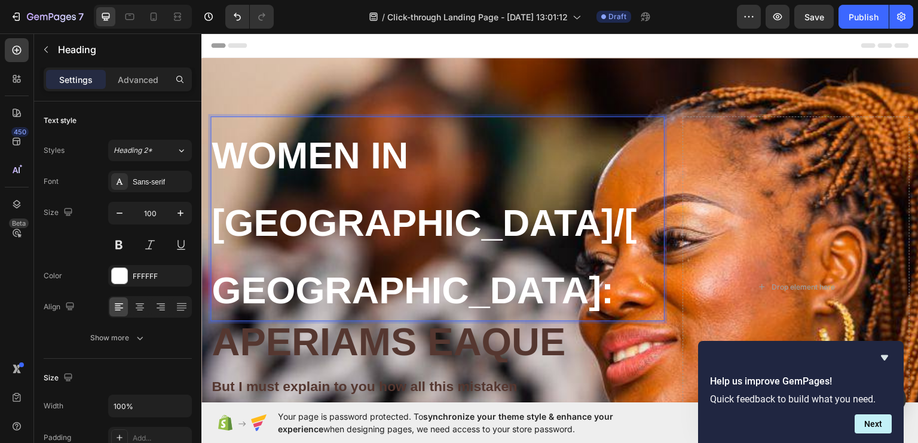
click at [436, 194] on p "women in [GEOGRAPHIC_DATA]/[GEOGRAPHIC_DATA]:" at bounding box center [438, 218] width 452 height 203
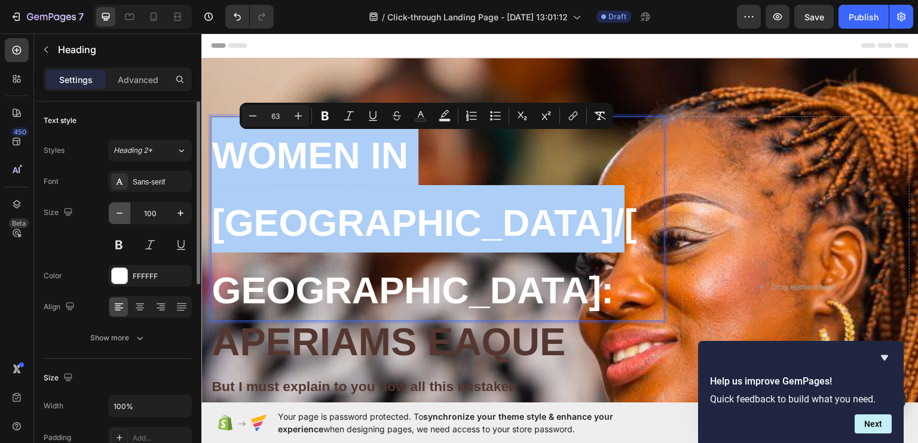
click at [119, 214] on icon "button" at bounding box center [120, 213] width 12 height 12
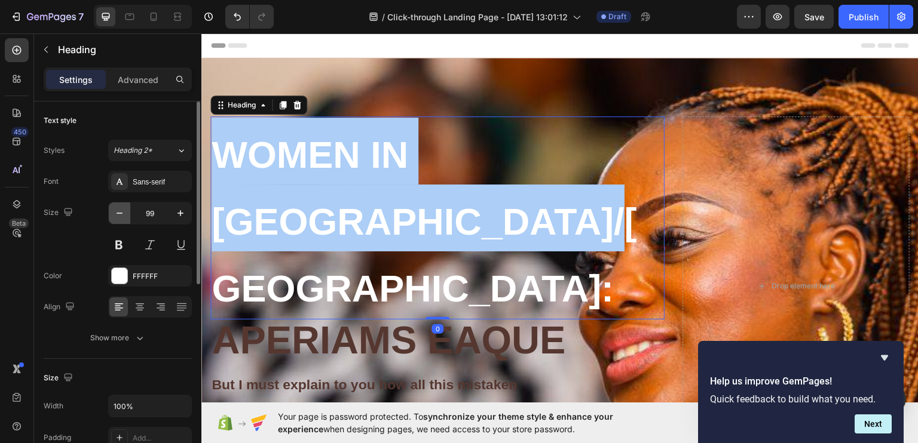
click at [119, 214] on icon "button" at bounding box center [120, 213] width 12 height 12
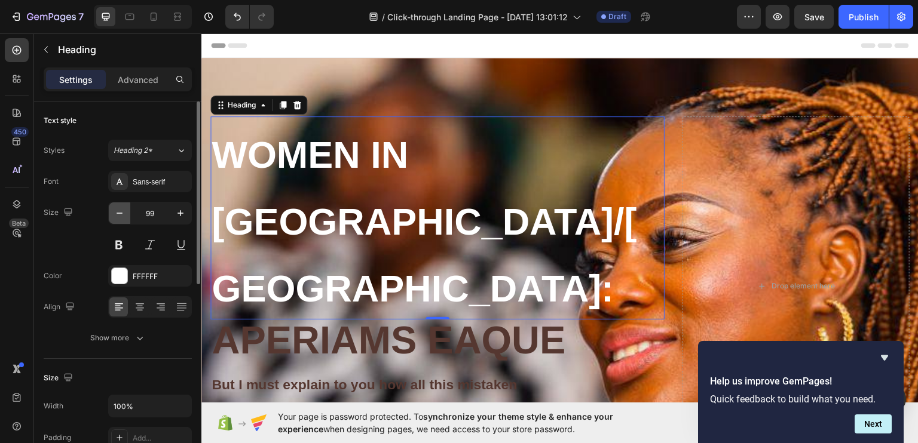
click at [119, 214] on icon "button" at bounding box center [120, 213] width 12 height 12
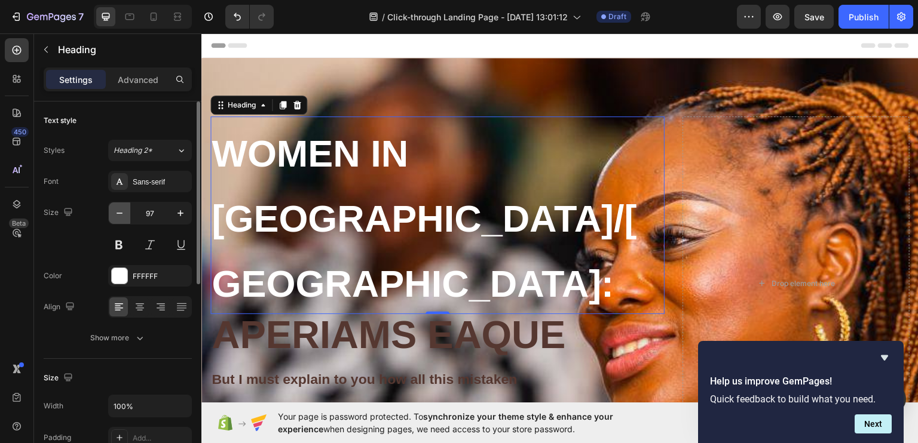
click at [119, 214] on icon "button" at bounding box center [120, 213] width 12 height 12
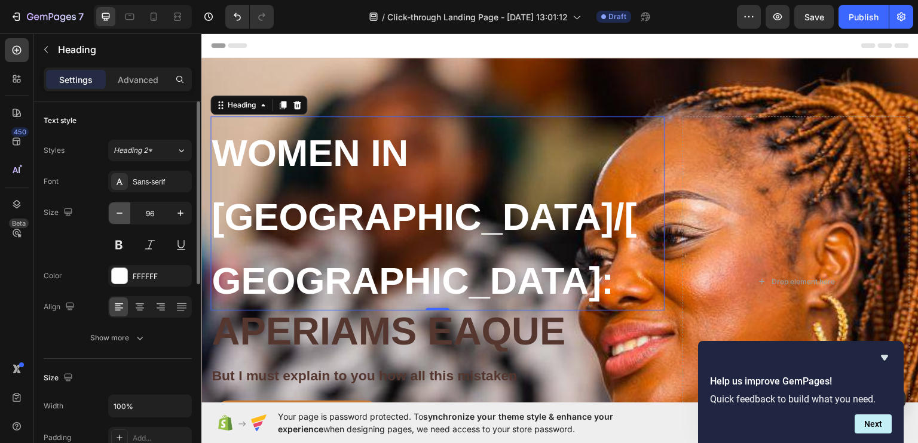
click at [119, 214] on icon "button" at bounding box center [120, 213] width 12 height 12
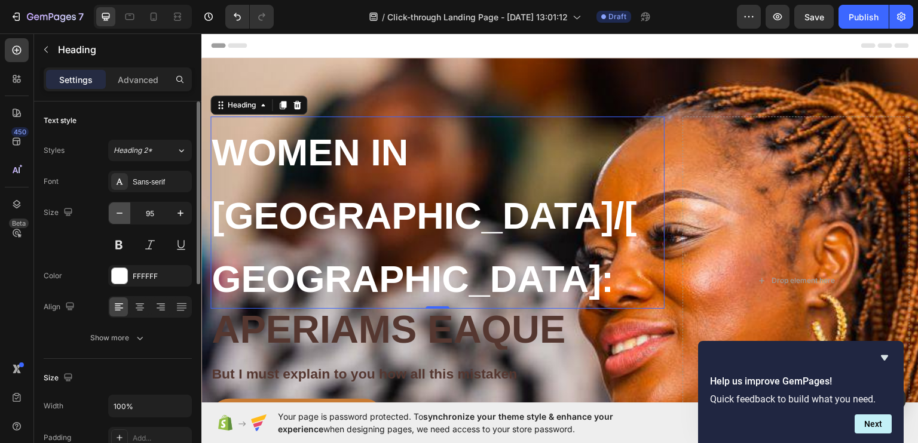
click at [119, 214] on icon "button" at bounding box center [120, 213] width 12 height 12
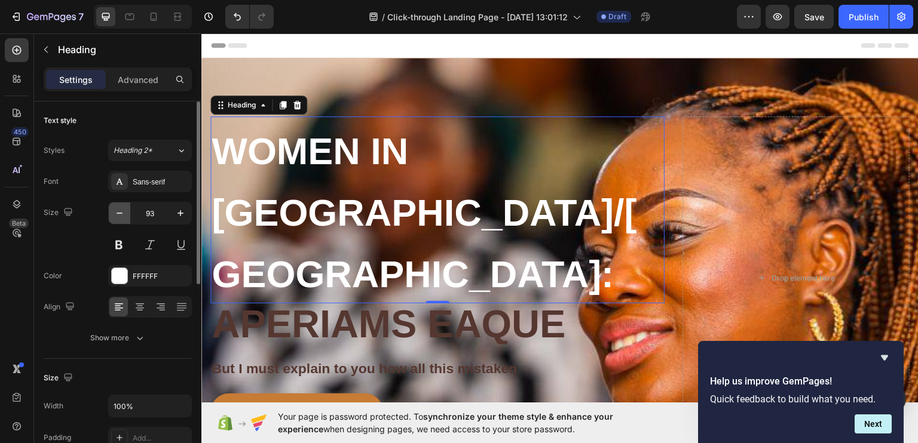
click at [119, 214] on icon "button" at bounding box center [120, 213] width 12 height 12
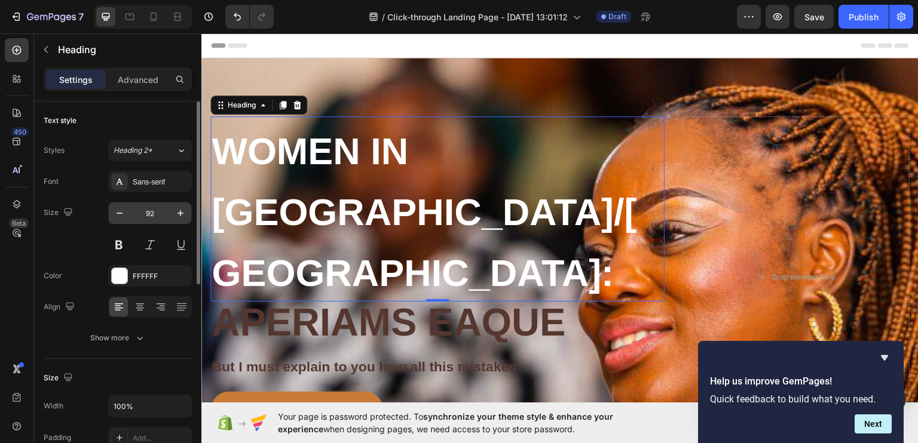
click at [156, 209] on input "92" at bounding box center [149, 214] width 39 height 22
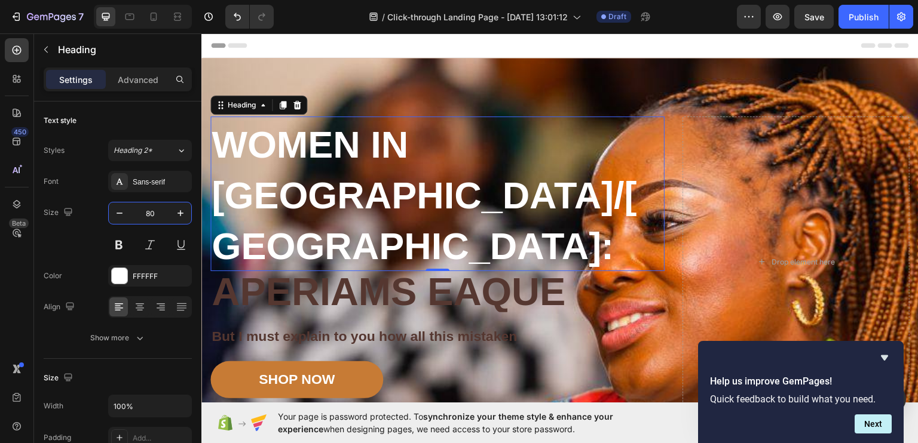
type input "80"
click at [364, 172] on p "women in [GEOGRAPHIC_DATA]/[GEOGRAPHIC_DATA]:" at bounding box center [438, 193] width 452 height 152
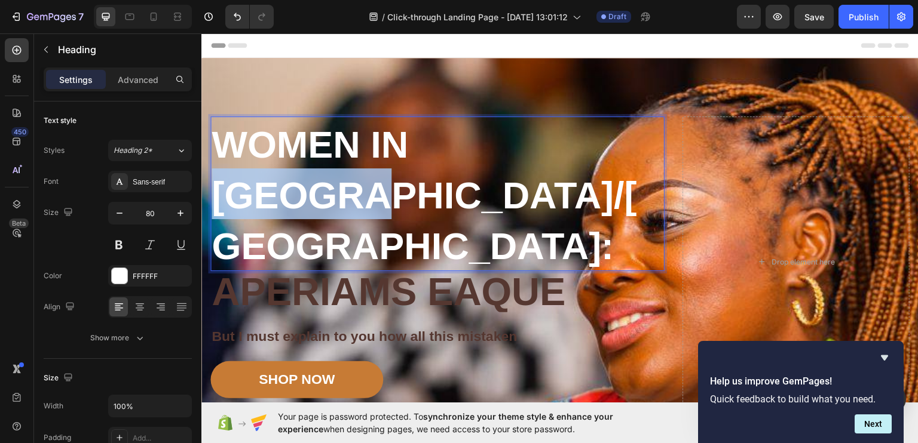
click at [364, 172] on p "women in [GEOGRAPHIC_DATA]/[GEOGRAPHIC_DATA]:" at bounding box center [438, 193] width 452 height 152
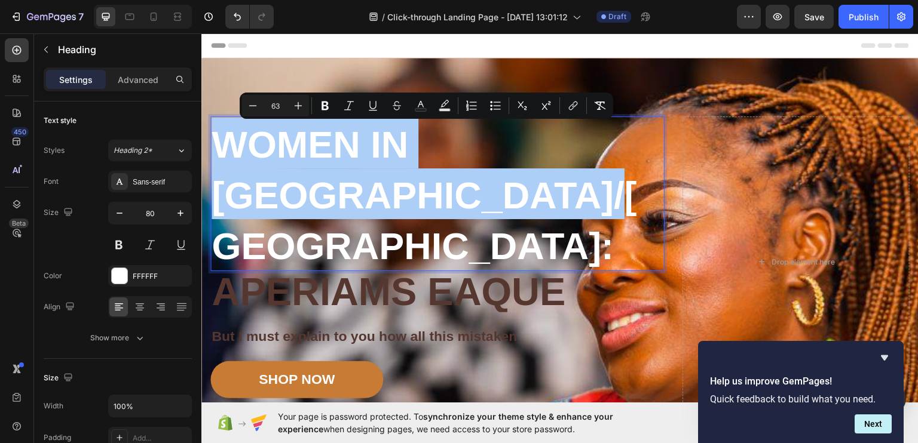
click at [278, 110] on input "63" at bounding box center [275, 106] width 24 height 14
type input "6"
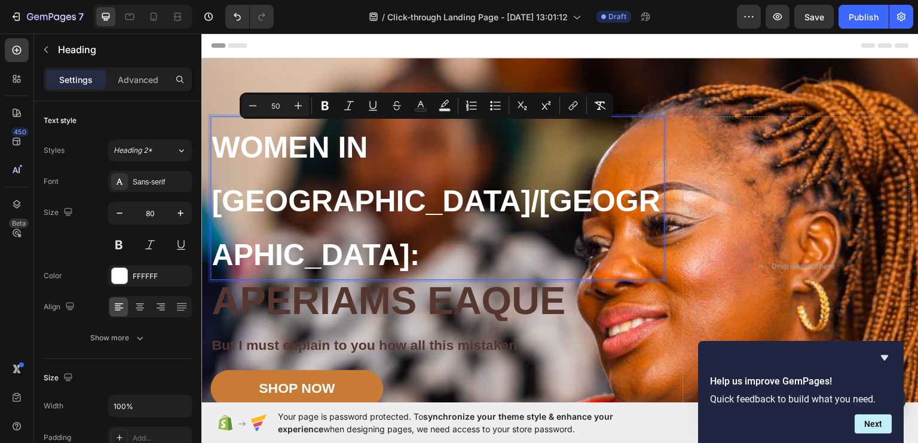
type input "5"
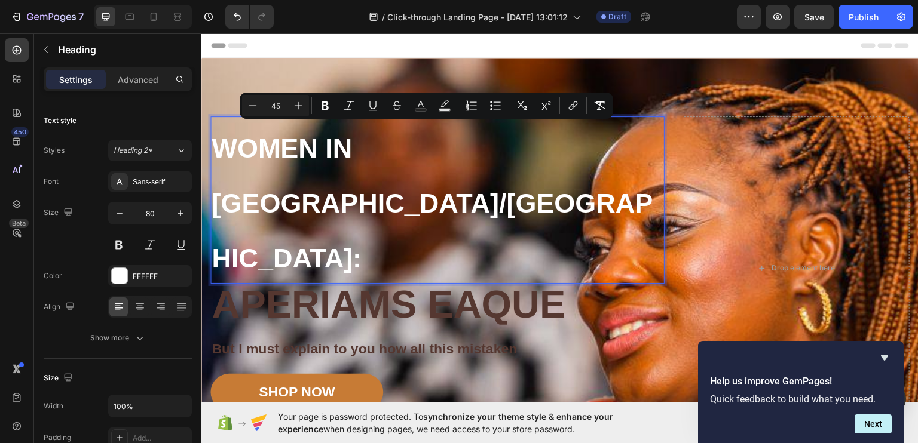
type input "4"
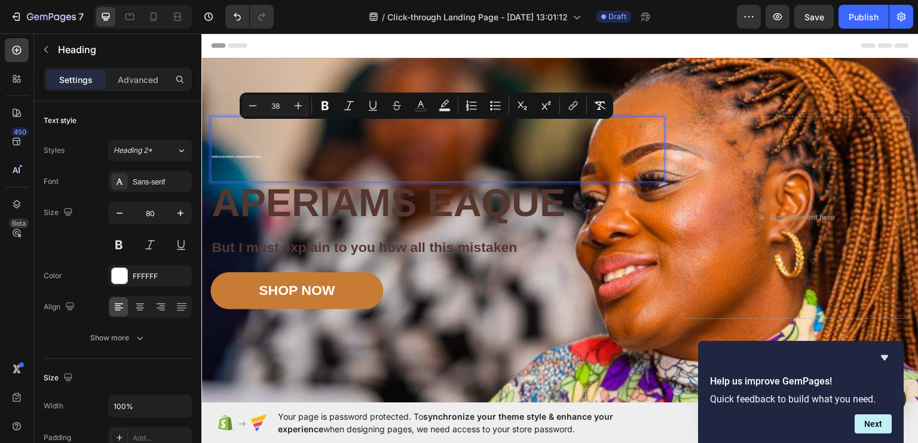
type input "38"
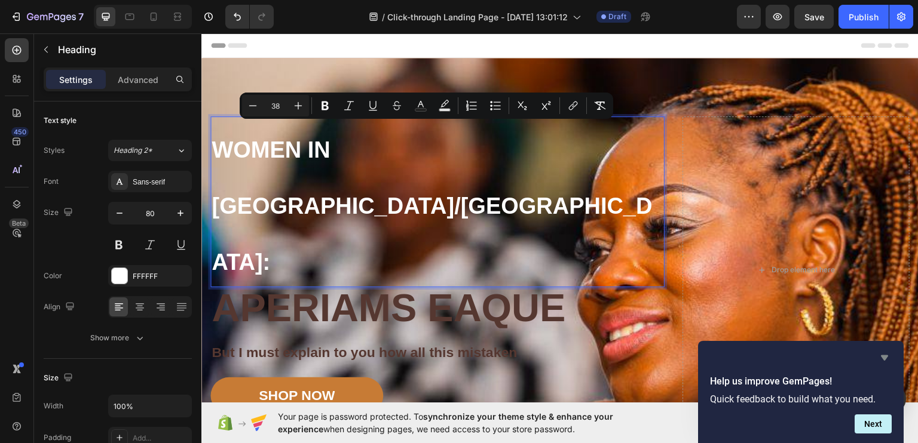
click at [882, 353] on icon "Hide survey" at bounding box center [884, 358] width 14 height 14
